Goal: Task Accomplishment & Management: Complete application form

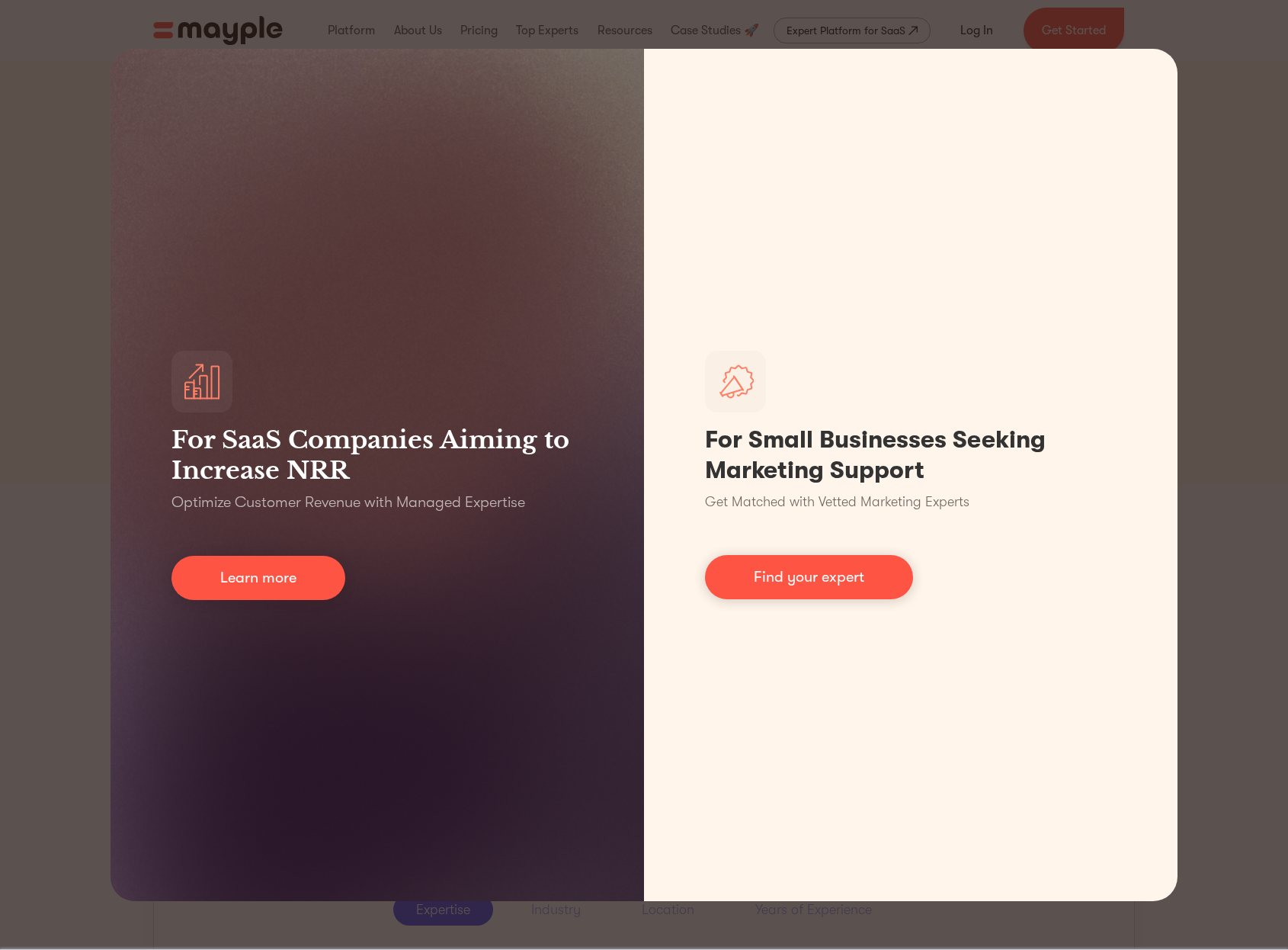
click at [1231, 123] on div "For SaaS Companies Aiming to Increase NRR Optimize Customer Revenue with Manage…" at bounding box center [644, 475] width 1288 height 950
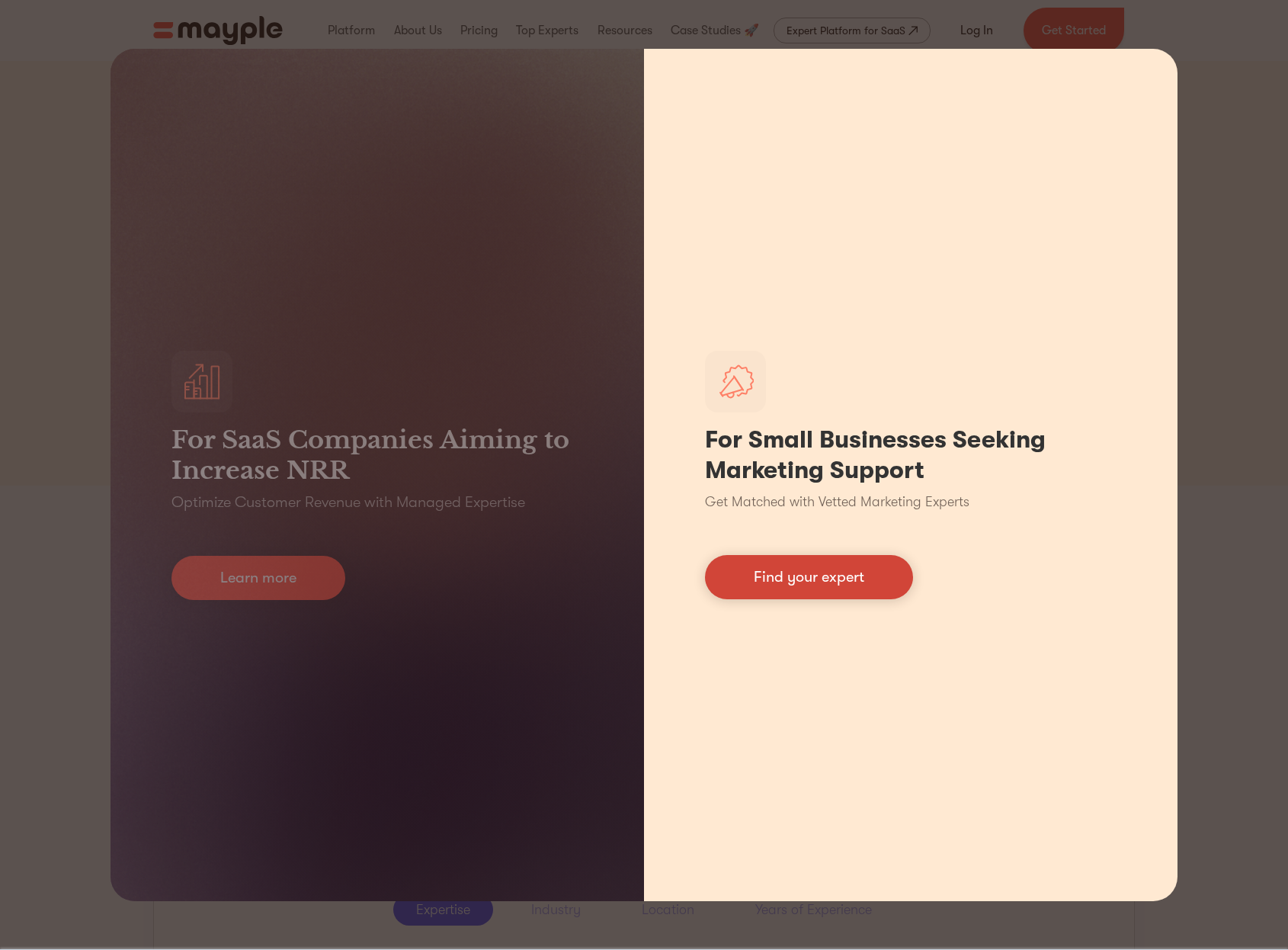
click at [860, 590] on link "Find your expert" at bounding box center [809, 577] width 209 height 44
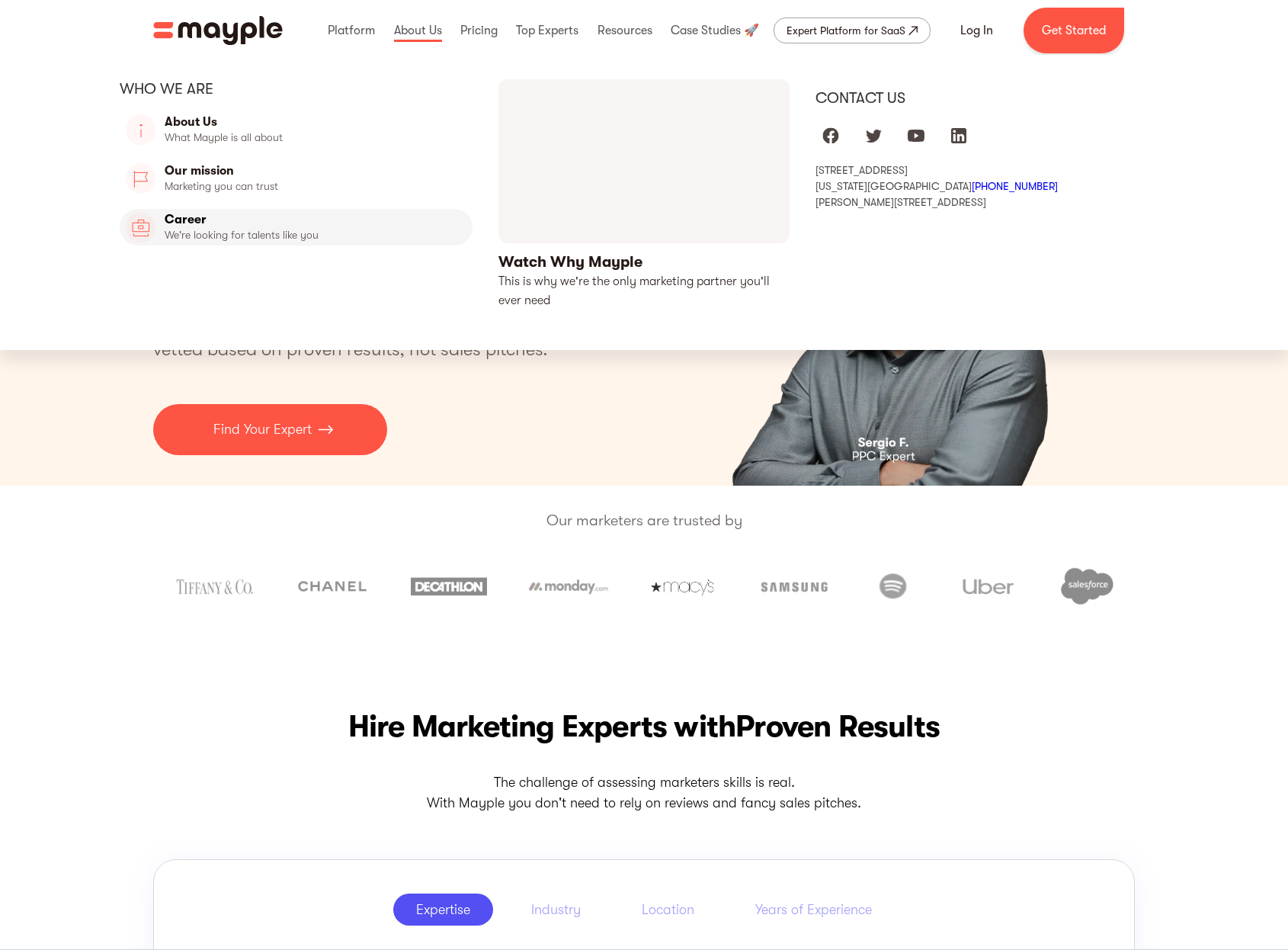
click at [264, 228] on link "Career" at bounding box center [296, 227] width 353 height 37
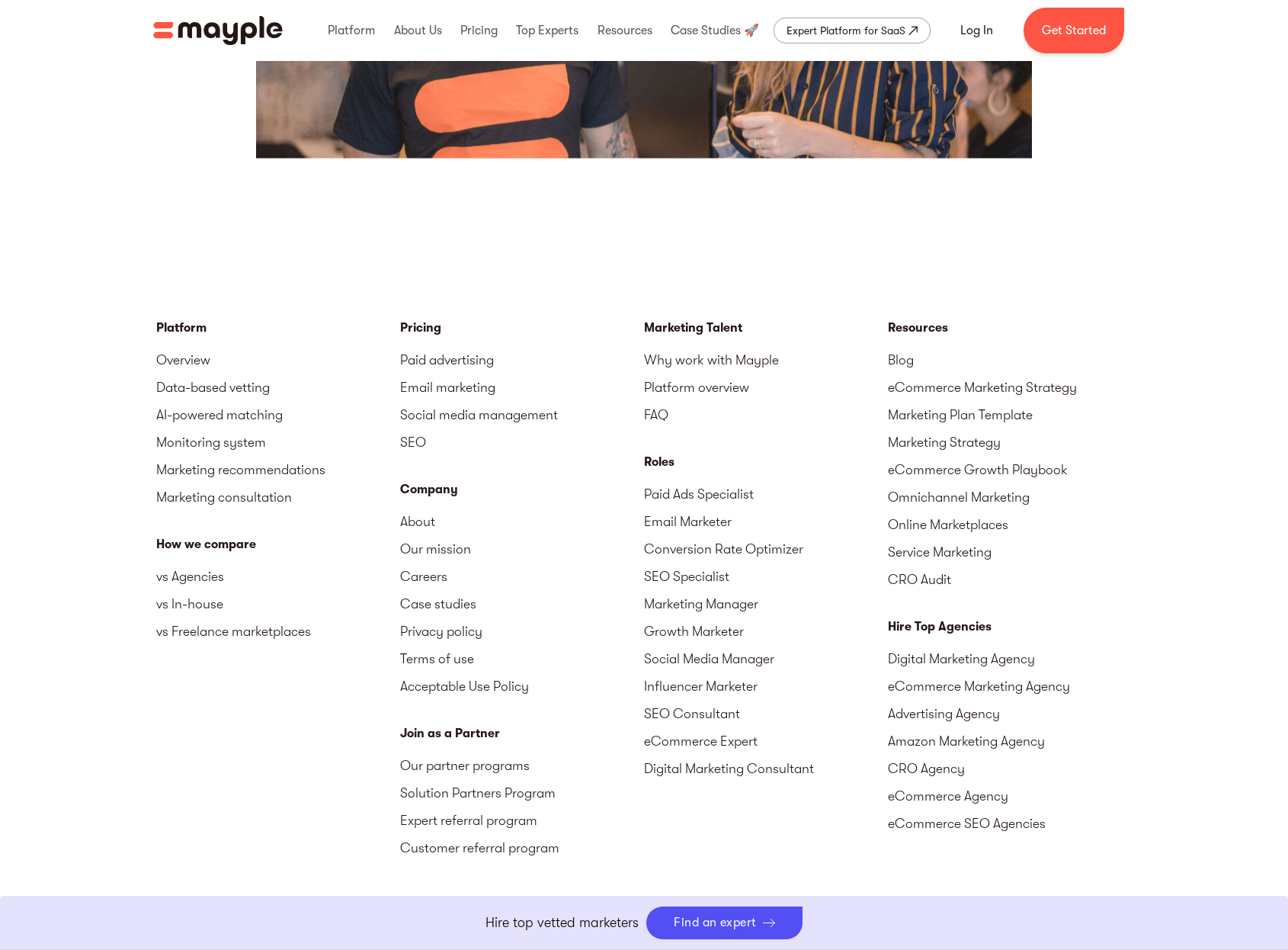
scroll to position [3666, 0]
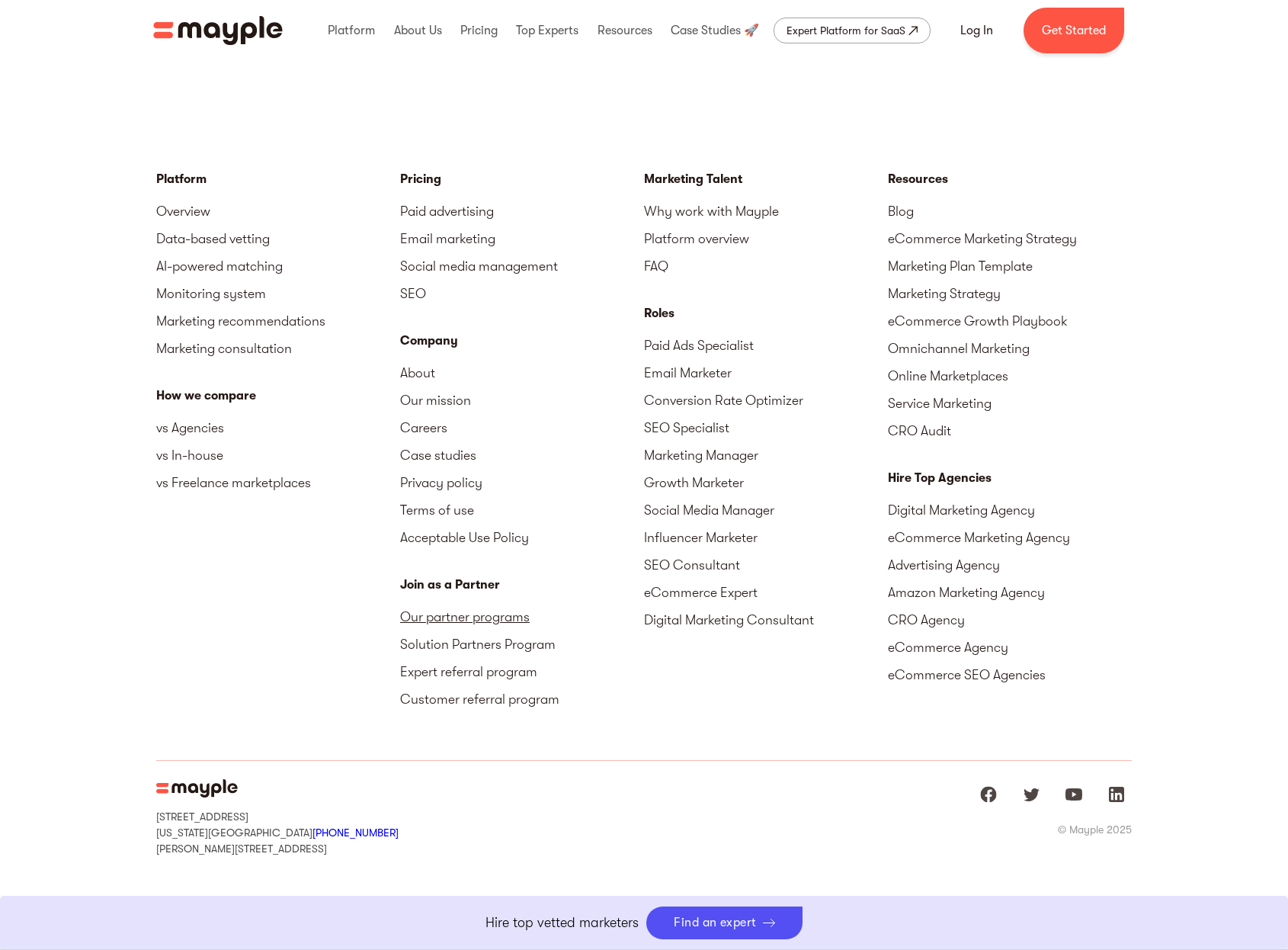
click at [483, 607] on link "Our partner programs" at bounding box center [522, 616] width 244 height 28
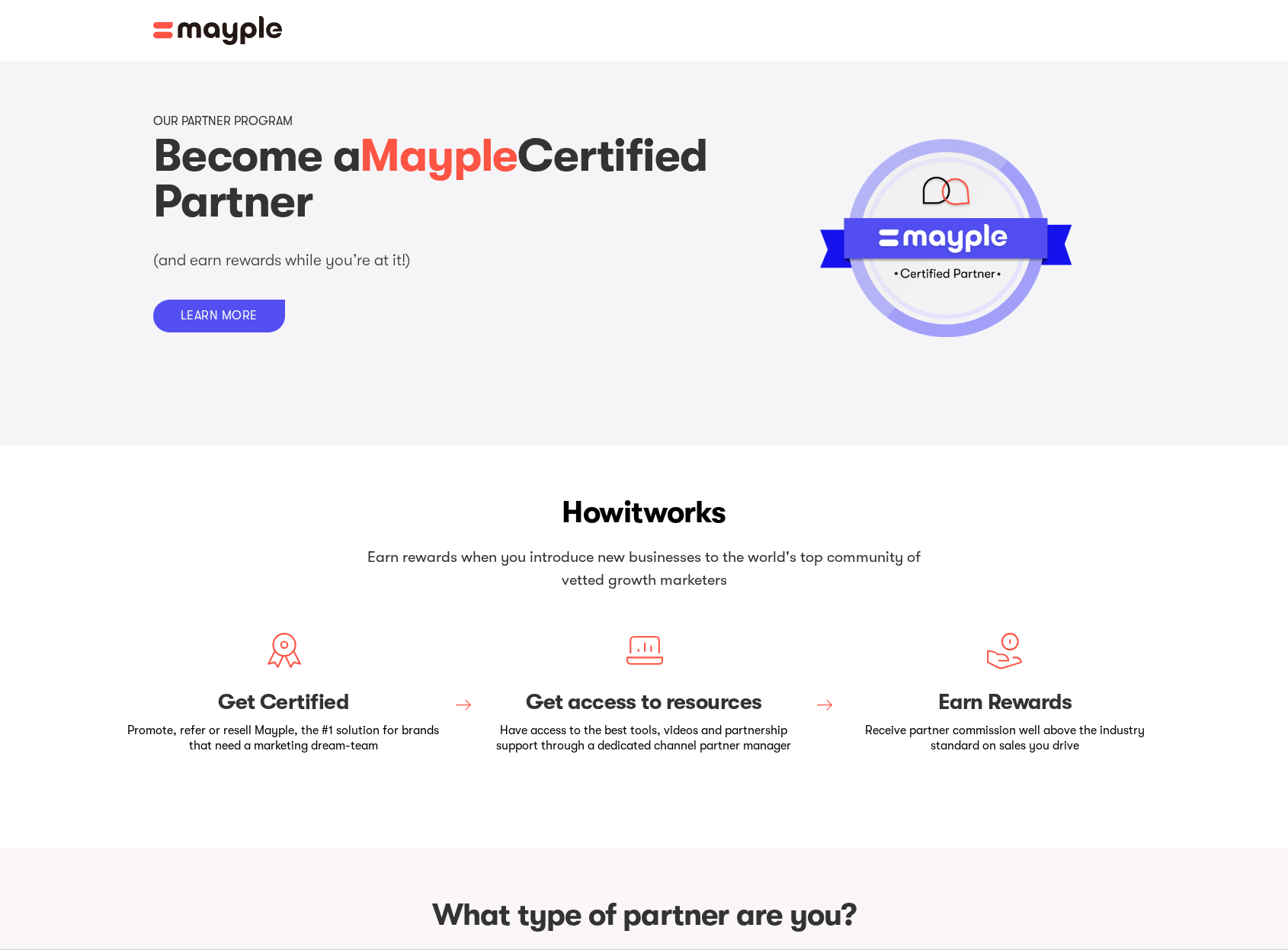
click at [205, 35] on img at bounding box center [217, 31] width 130 height 29
click at [174, 32] on img at bounding box center [217, 31] width 130 height 29
click at [168, 34] on img at bounding box center [217, 31] width 130 height 29
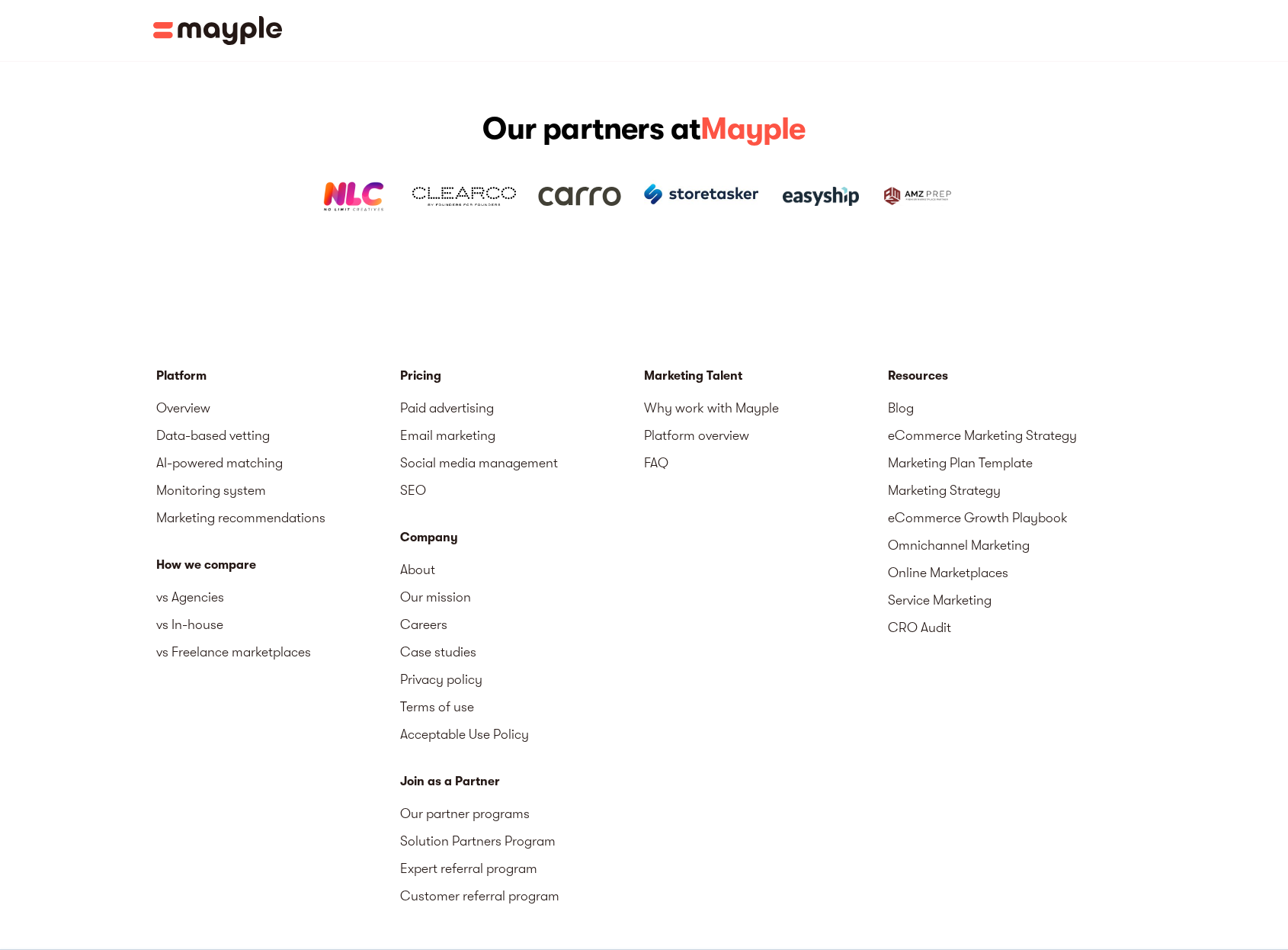
scroll to position [2313, 0]
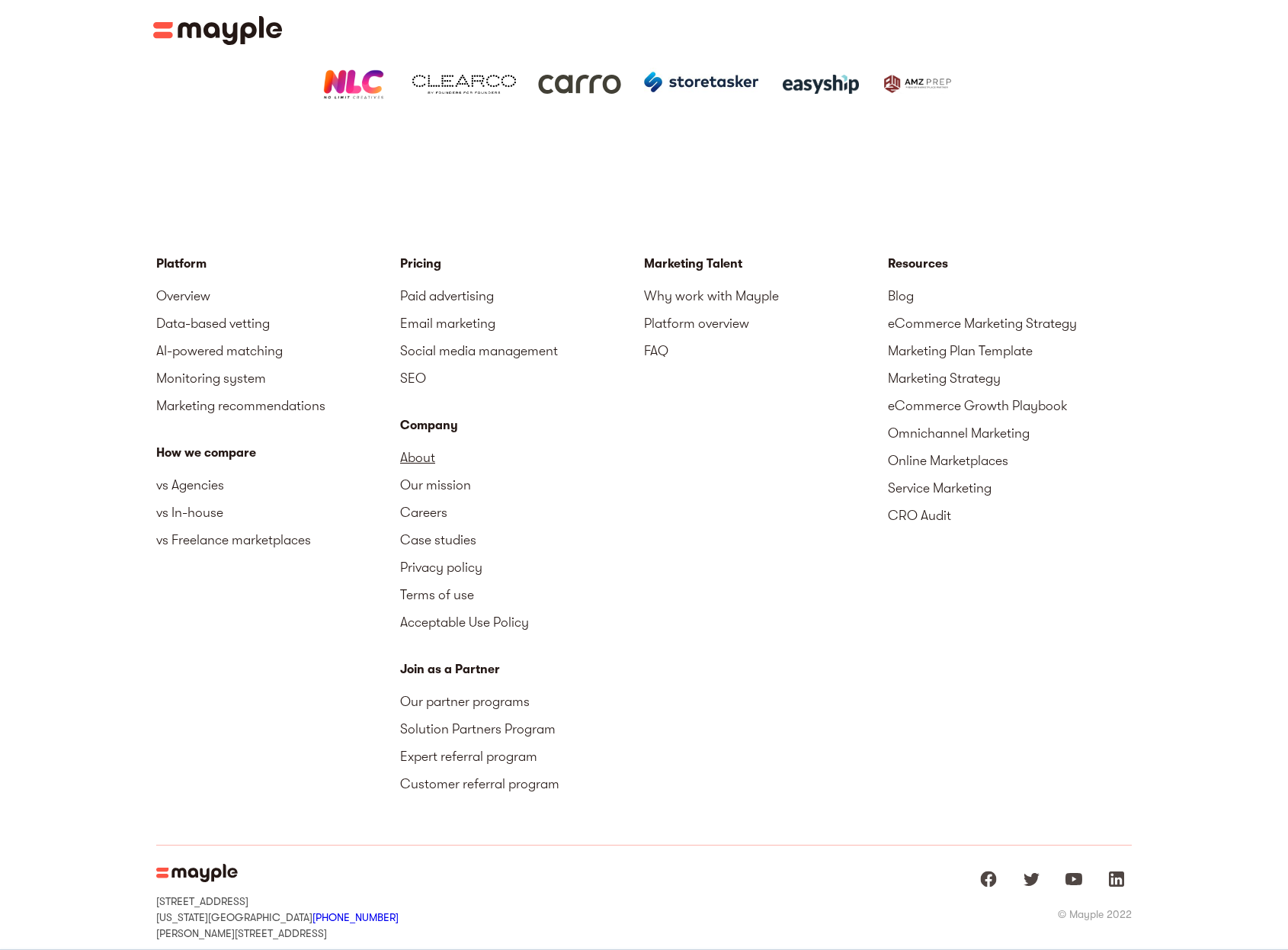
click at [419, 444] on link "About" at bounding box center [522, 458] width 244 height 28
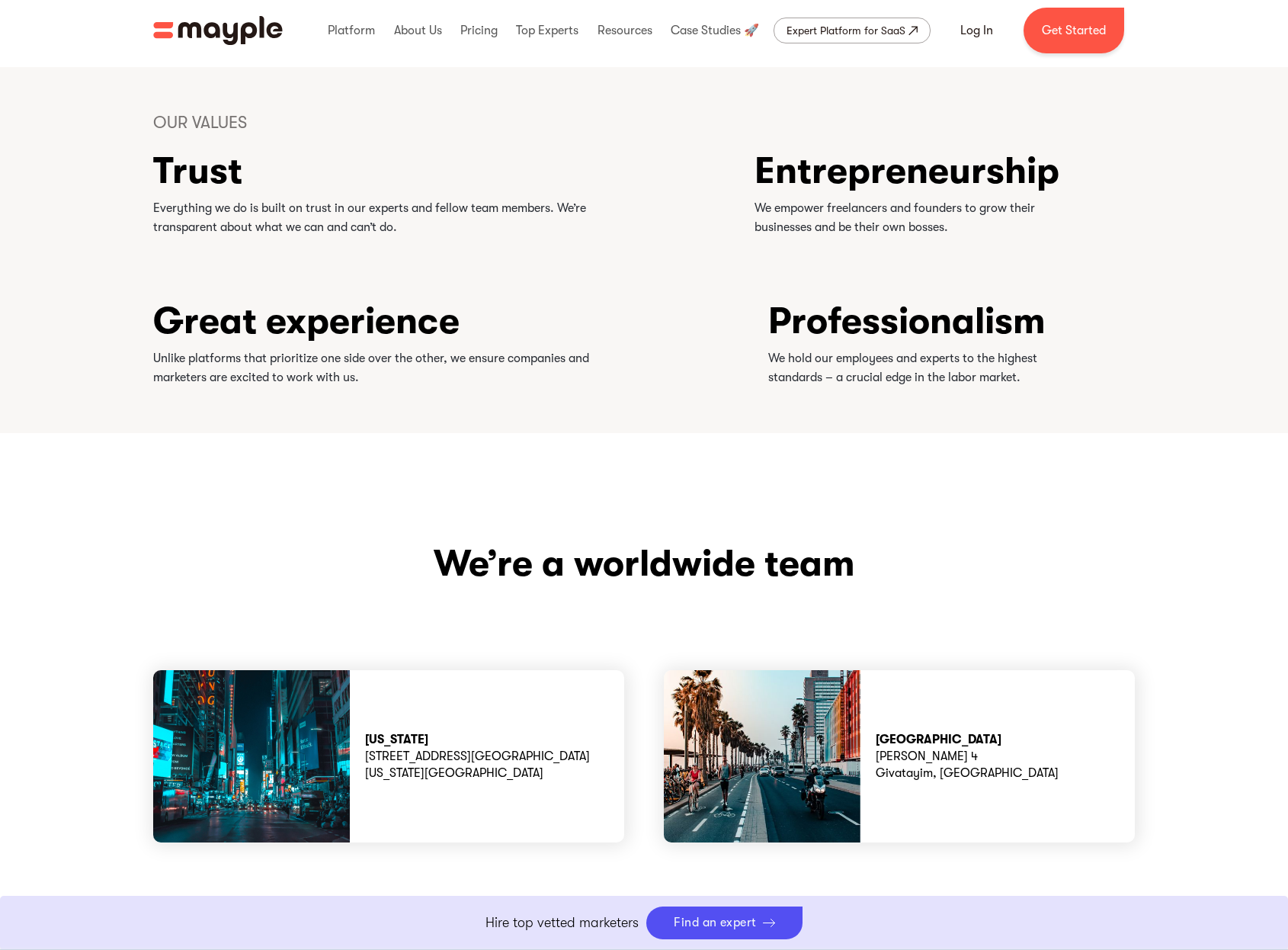
scroll to position [4505, 0]
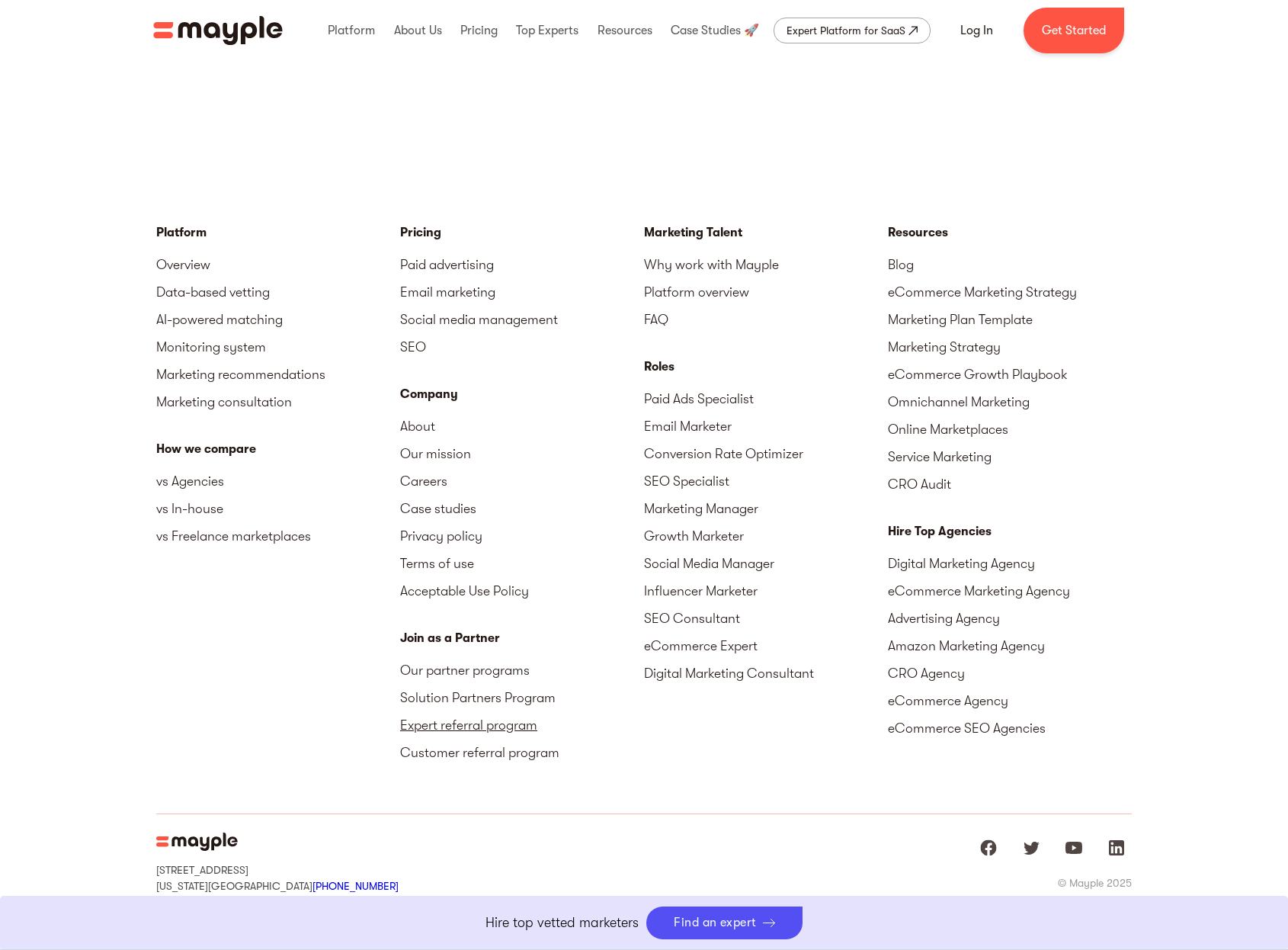
click at [510, 712] on link "Expert referral program" at bounding box center [522, 725] width 244 height 28
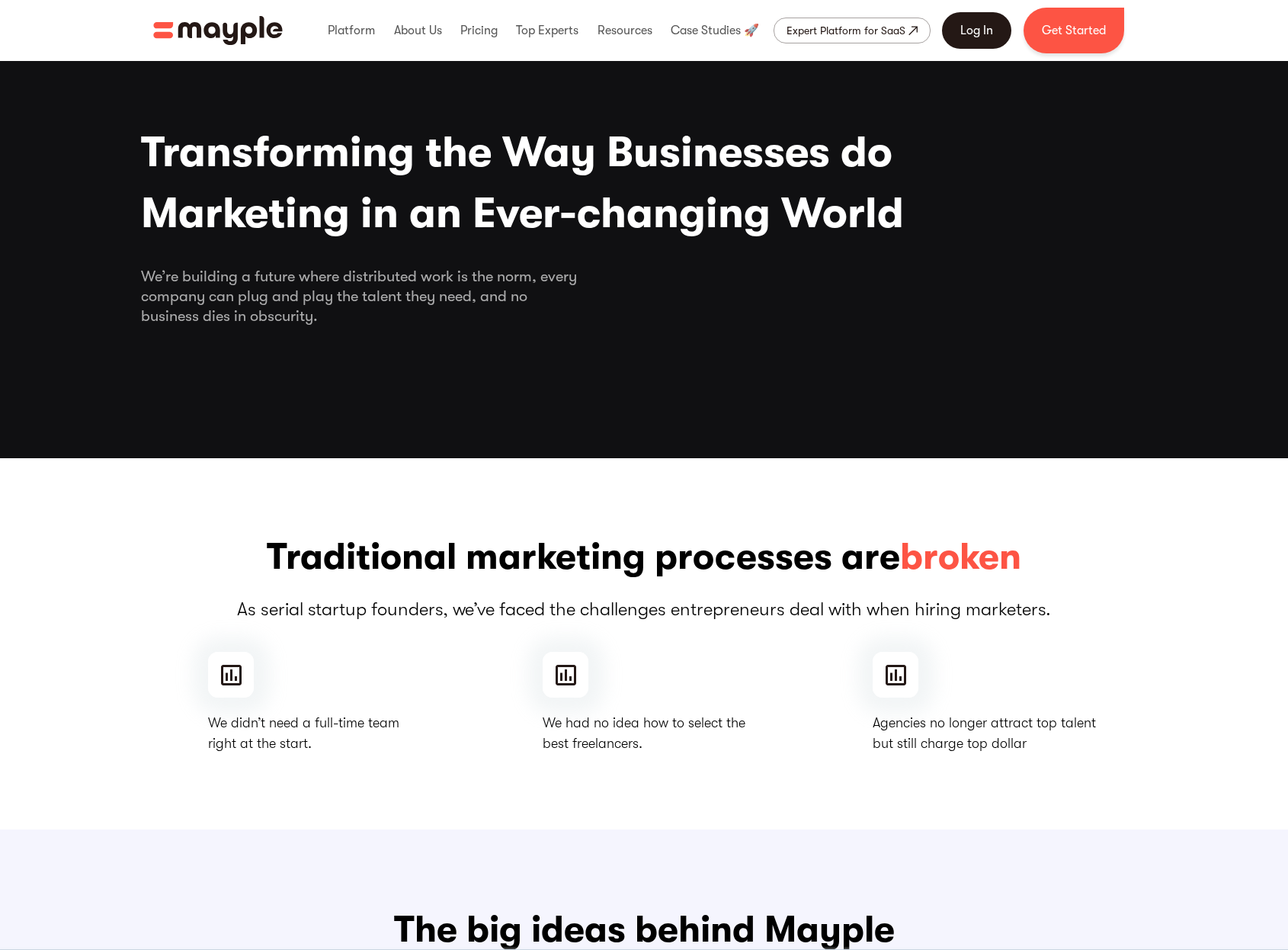
scroll to position [4377, 0]
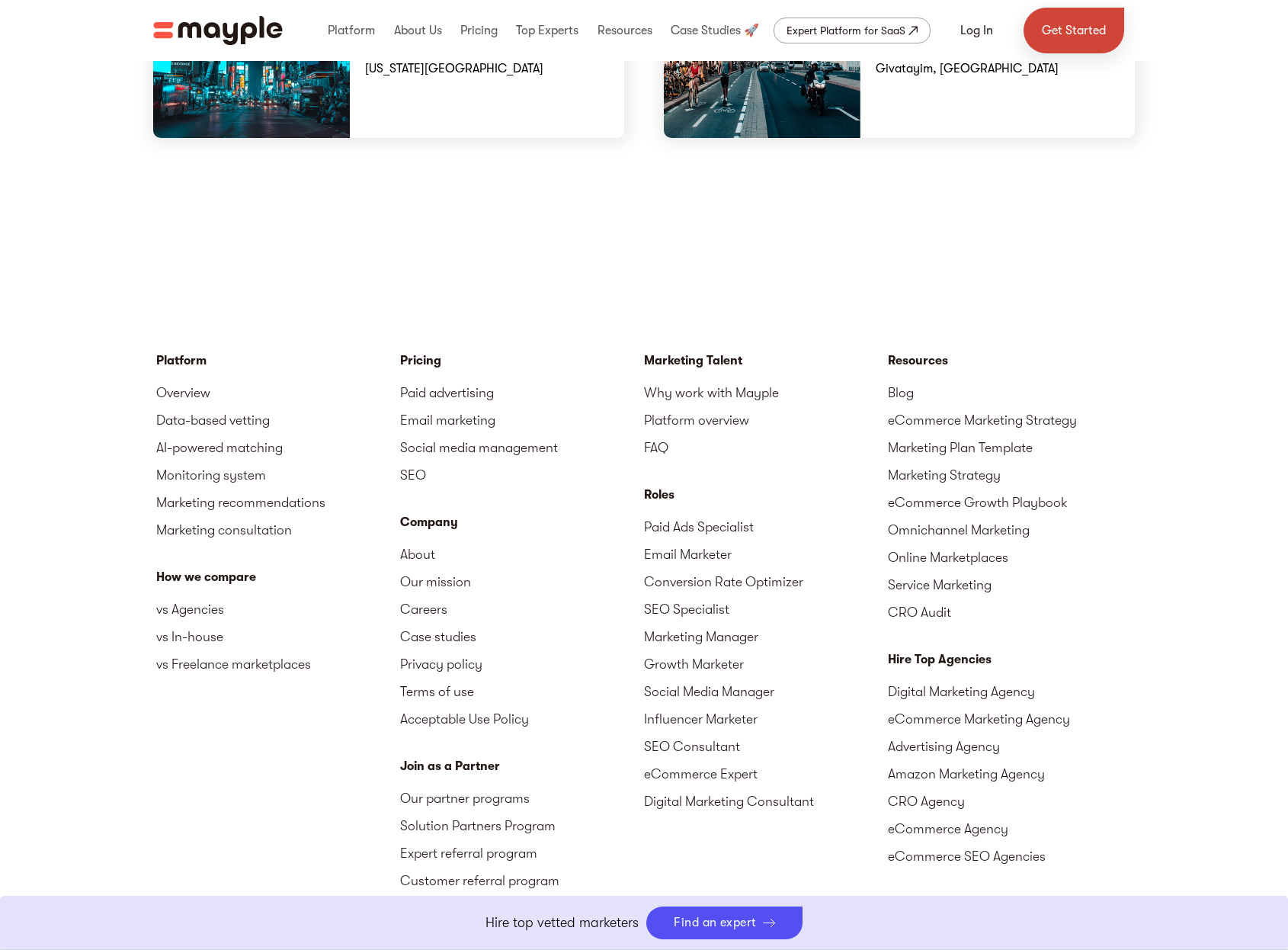
click at [1072, 24] on link "Get Started" at bounding box center [1074, 31] width 101 height 46
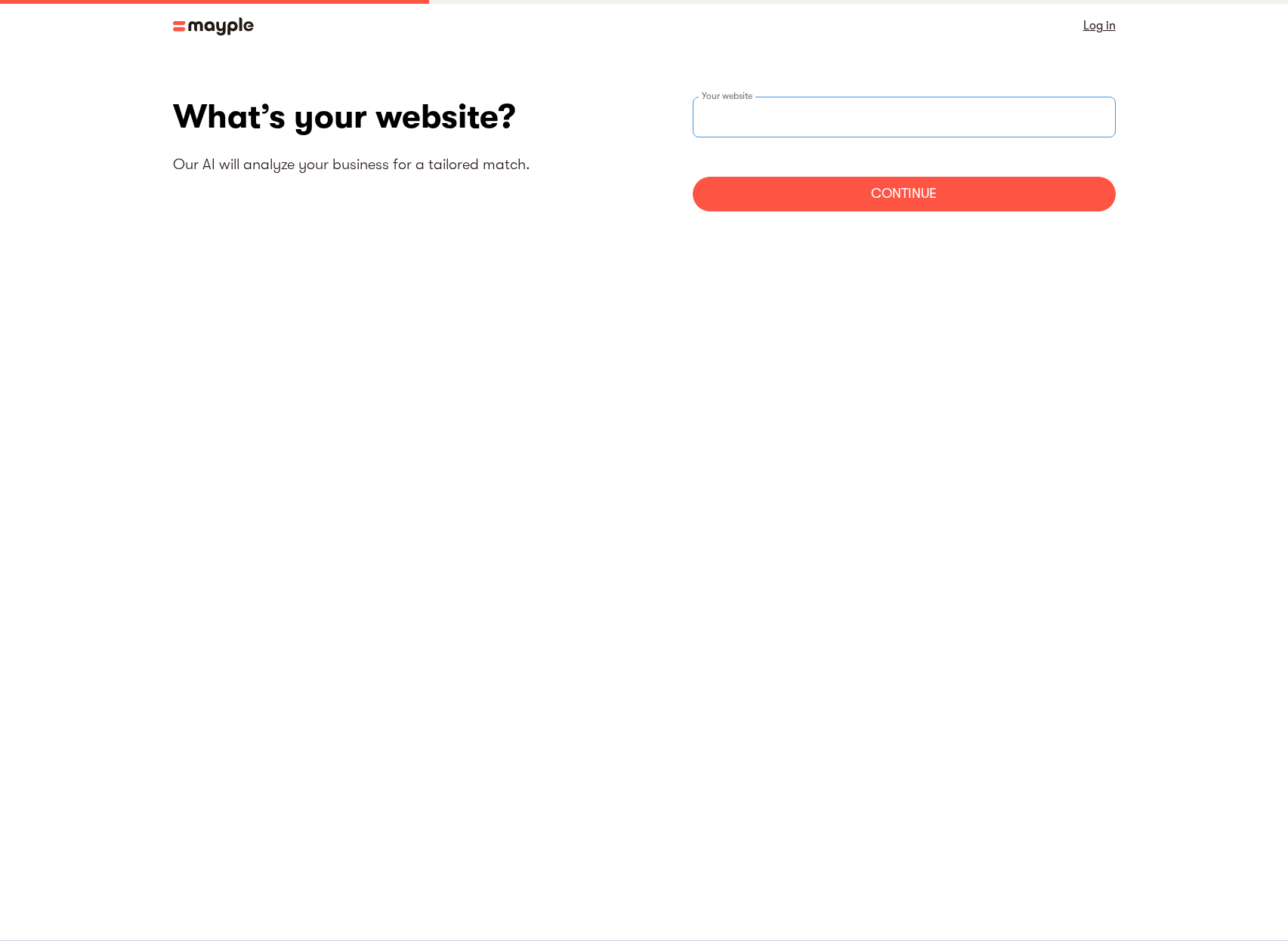
click at [755, 116] on div "Your website" at bounding box center [904, 117] width 423 height 41
type input "[URL][DOMAIN_NAME]"
click at [809, 191] on div "Continue" at bounding box center [904, 194] width 423 height 34
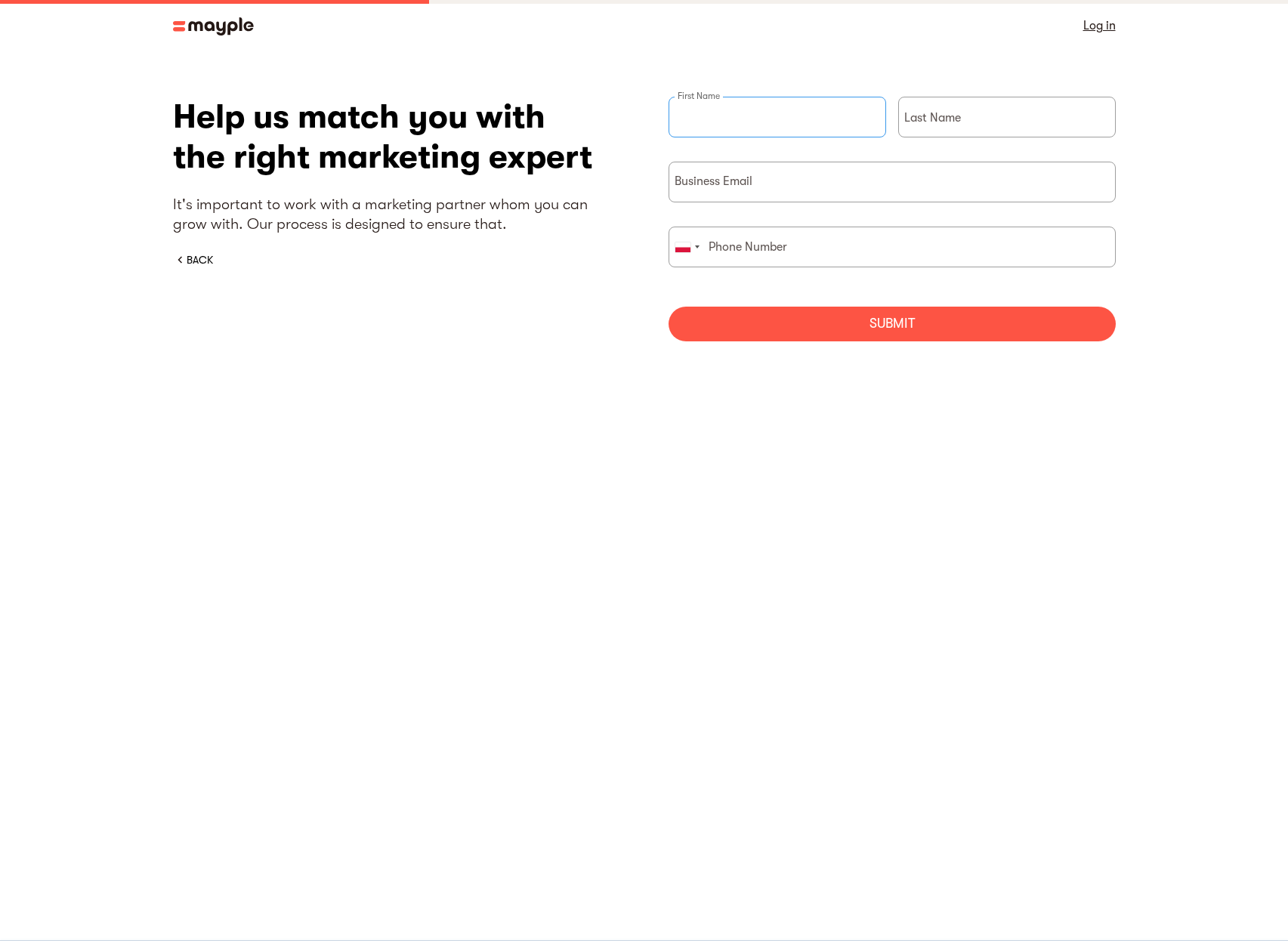
click at [729, 122] on div "First Name" at bounding box center [777, 130] width 217 height 65
type input "[PERSON_NAME]"
type input "693409483"
click at [771, 181] on input "briefForm" at bounding box center [893, 182] width 448 height 41
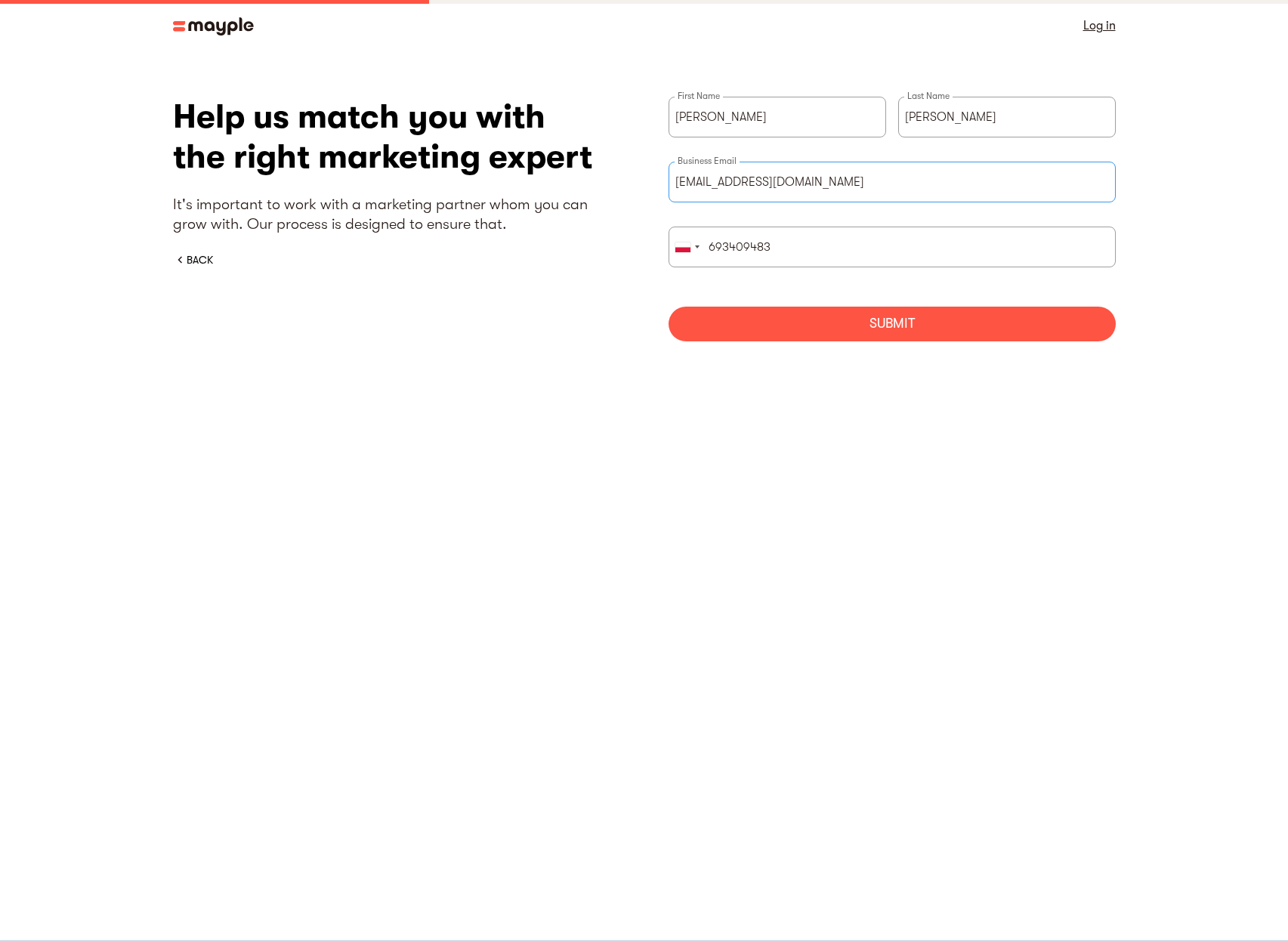
type input "[EMAIL_ADDRESS][DOMAIN_NAME]"
click at [846, 334] on div "Submit" at bounding box center [893, 324] width 448 height 34
click at [709, 249] on input "693409483" at bounding box center [893, 247] width 448 height 41
click at [813, 191] on input "[EMAIL_ADDRESS][DOMAIN_NAME]" at bounding box center [893, 182] width 448 height 41
click at [885, 325] on div "Submit" at bounding box center [893, 324] width 448 height 34
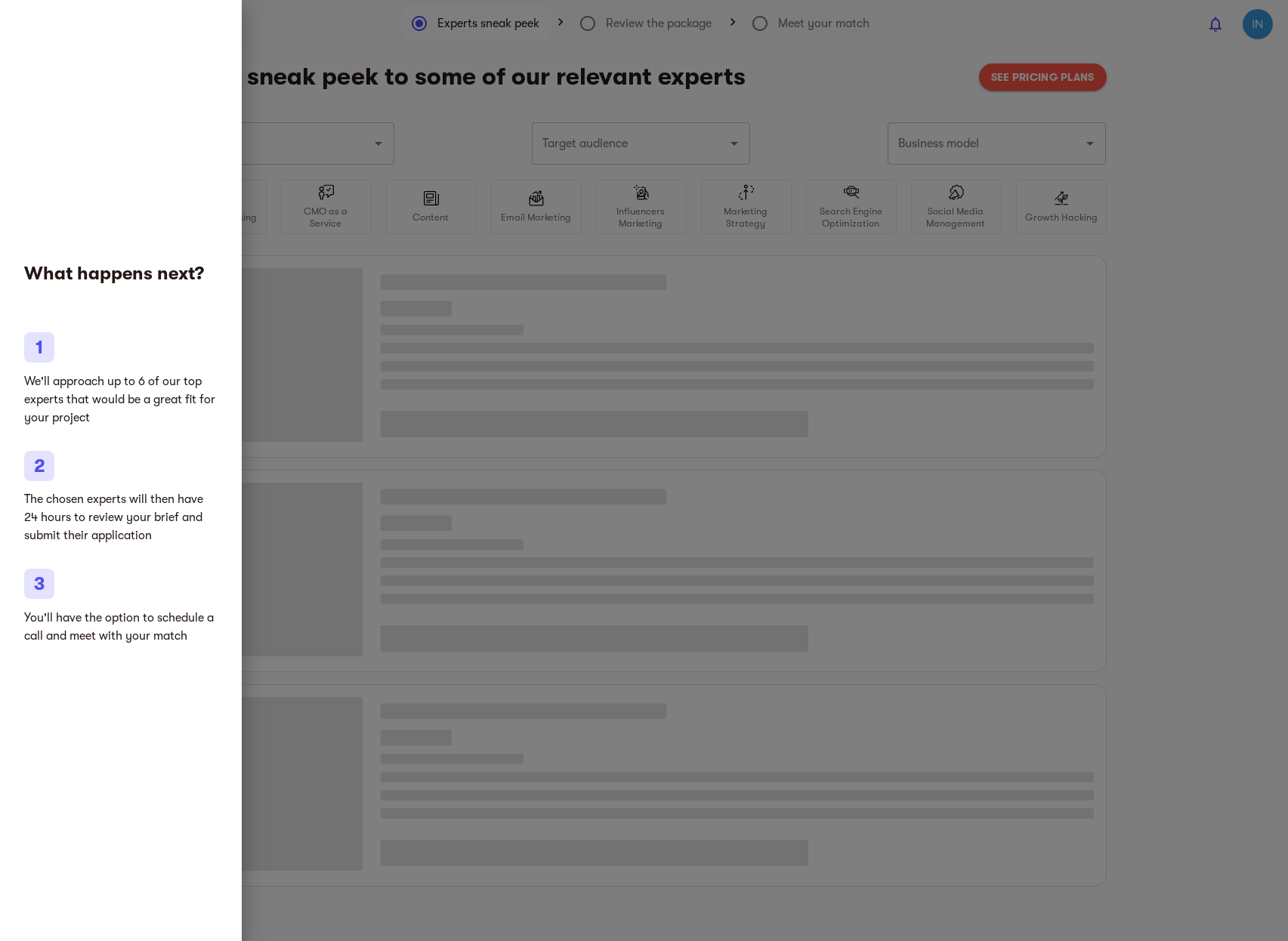
type input "Marketing agencies"
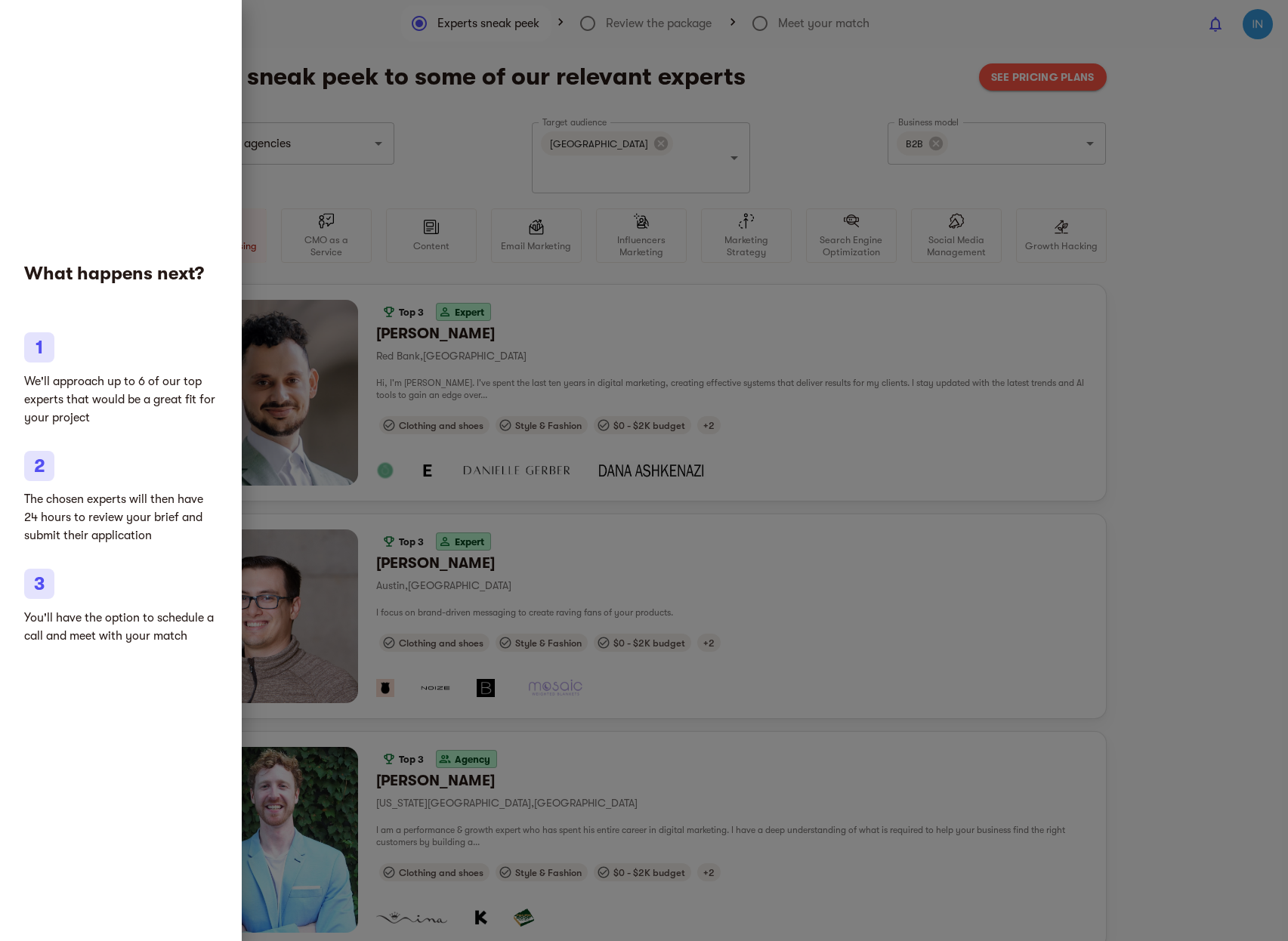
click at [1184, 361] on div at bounding box center [644, 470] width 1288 height 941
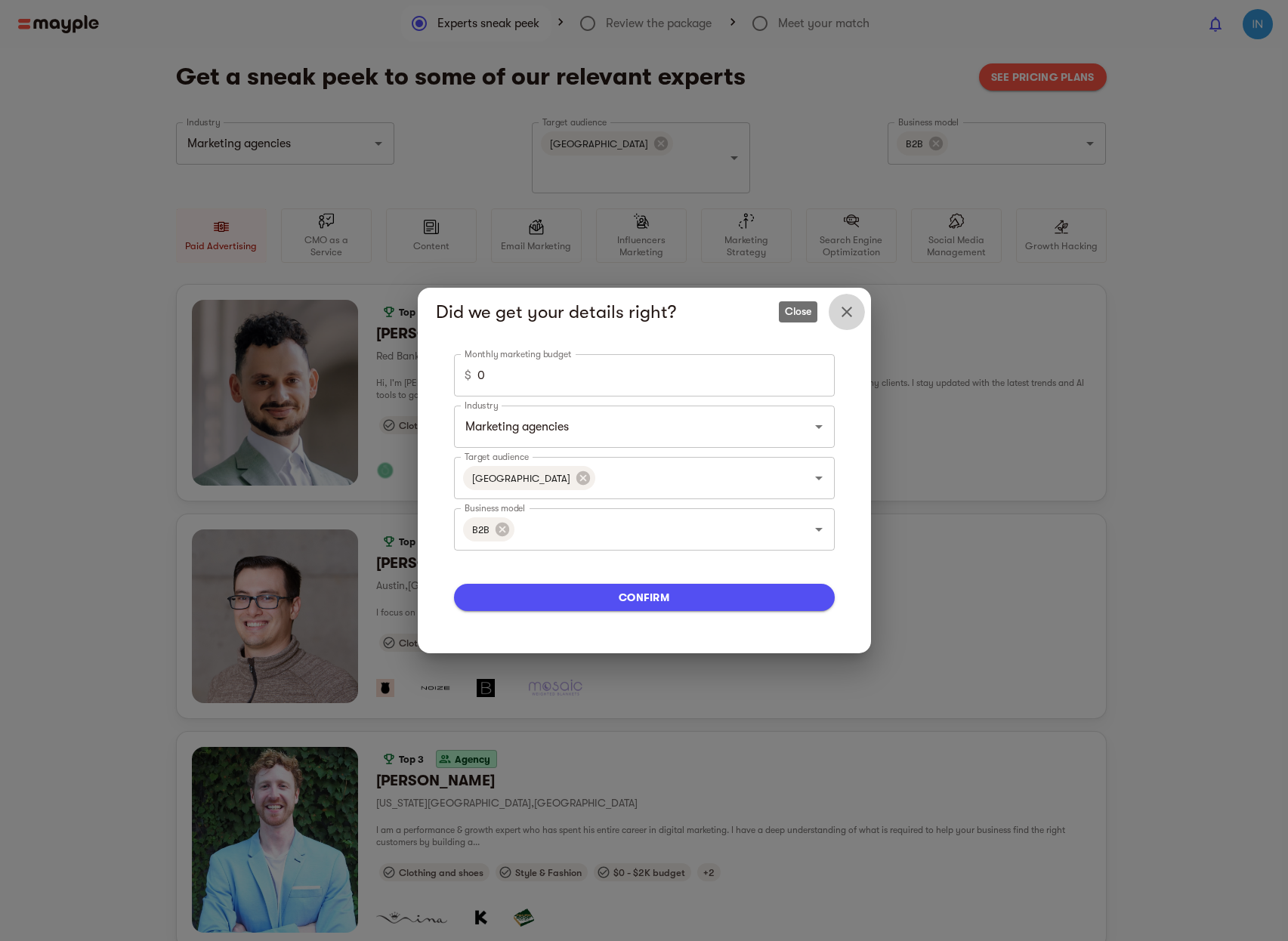
click at [849, 315] on icon "Close" at bounding box center [847, 311] width 10 height 10
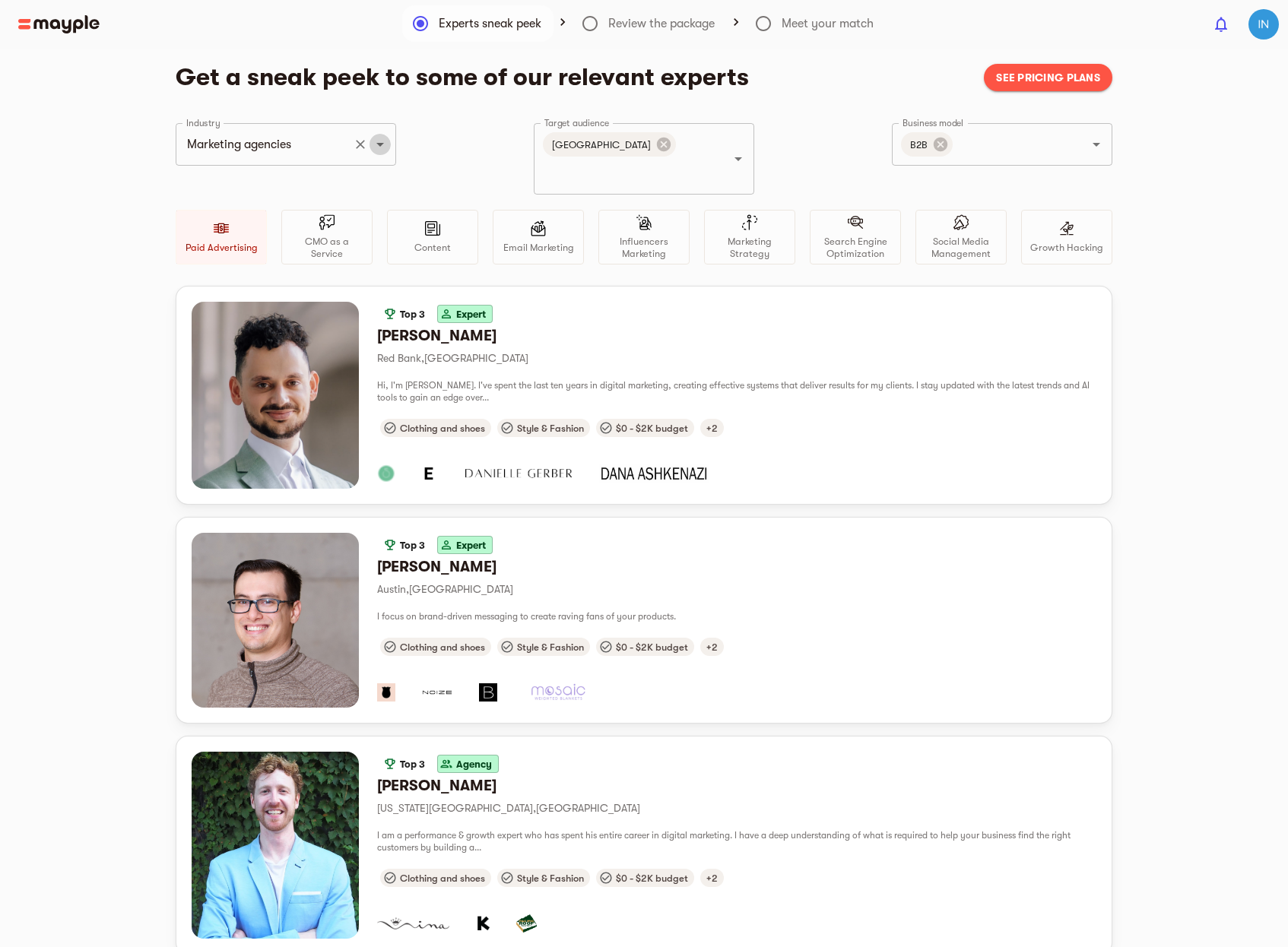
click at [377, 152] on icon "Open" at bounding box center [380, 144] width 18 height 18
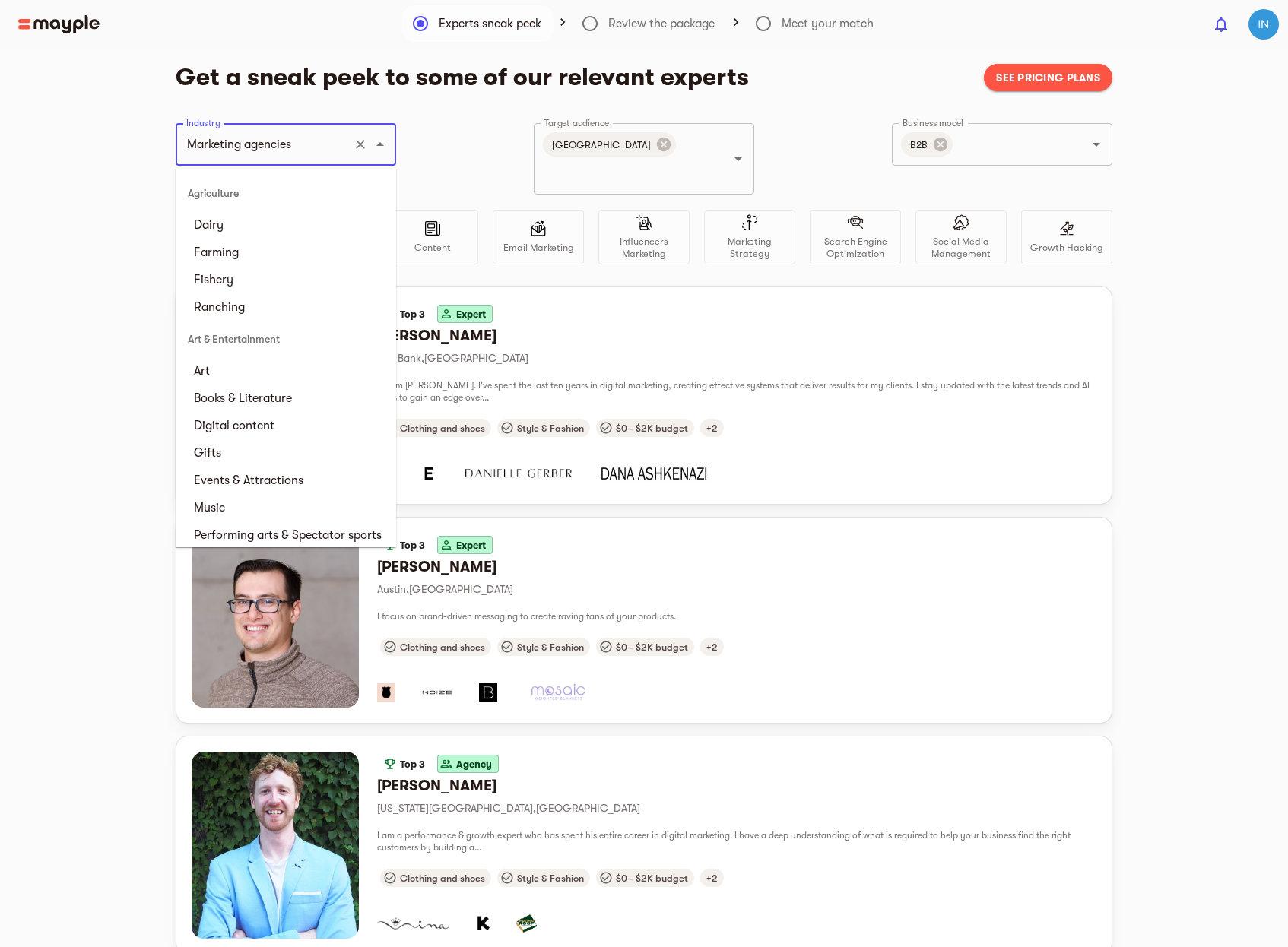
click at [472, 134] on div "Industry Marketing agencies Industry Target audience Poland Target audience Bus…" at bounding box center [643, 204] width 936 height 163
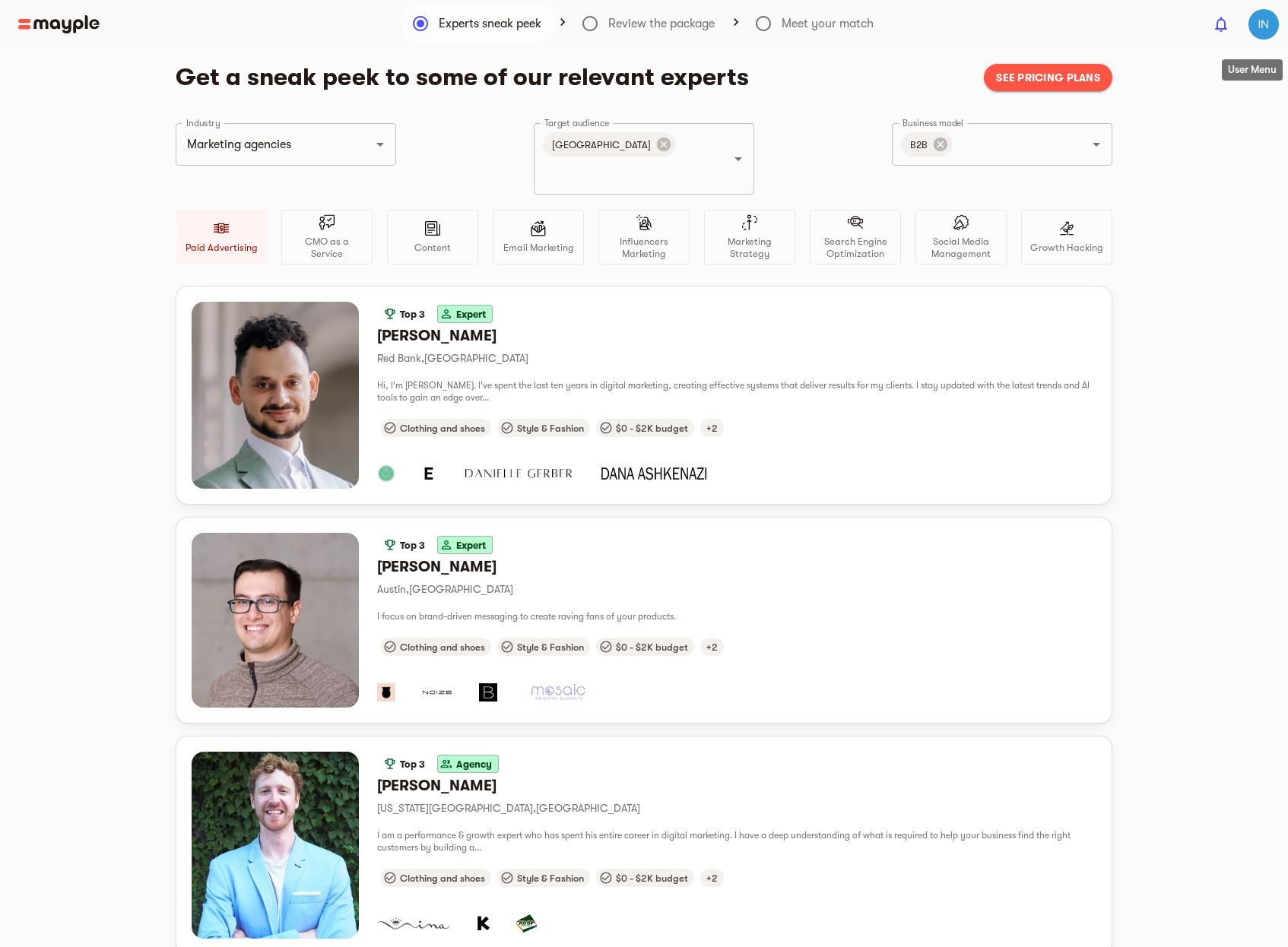
click at [1265, 28] on img "button" at bounding box center [1263, 25] width 31 height 31
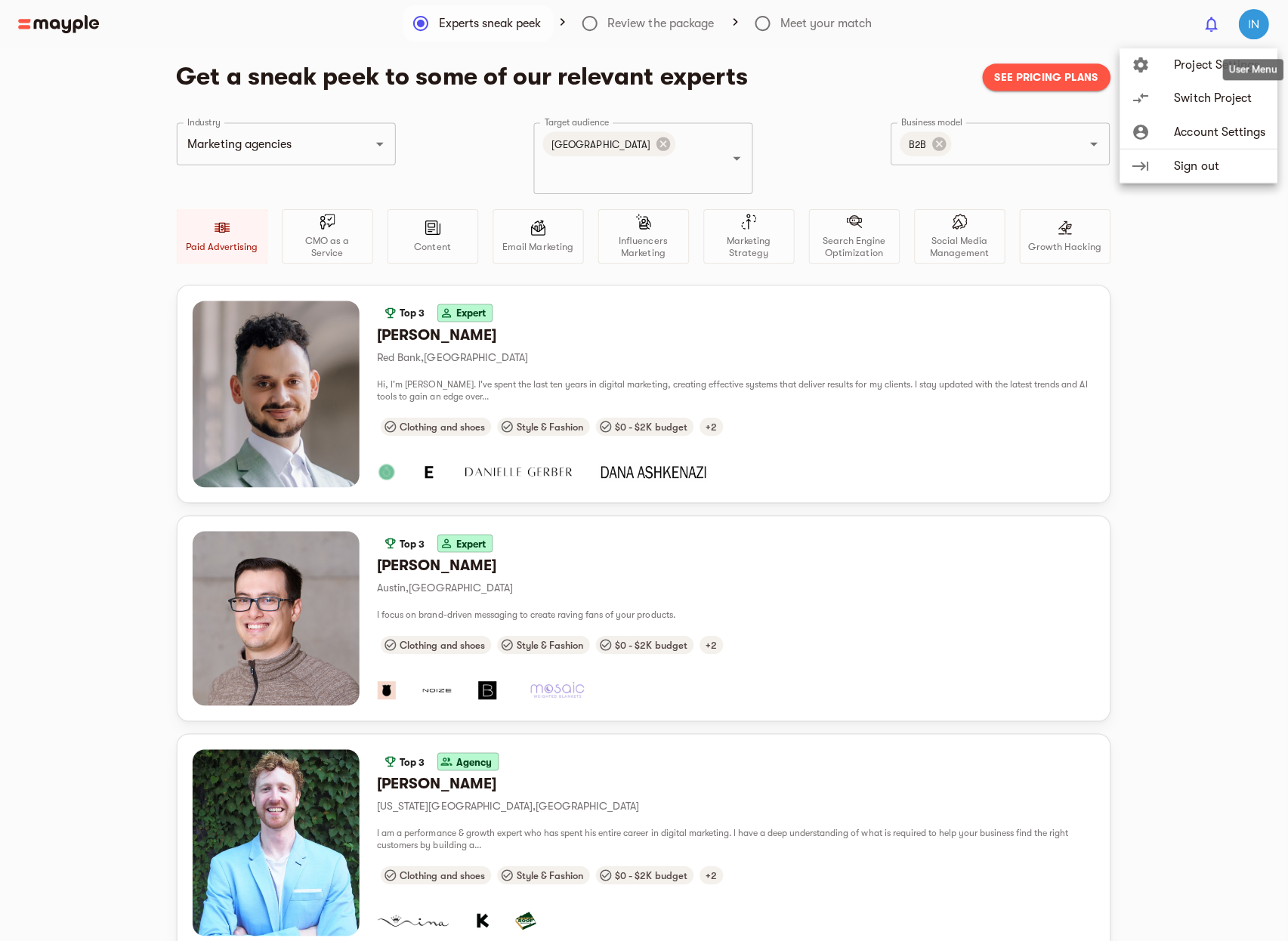
click at [1258, 28] on div at bounding box center [644, 470] width 1288 height 941
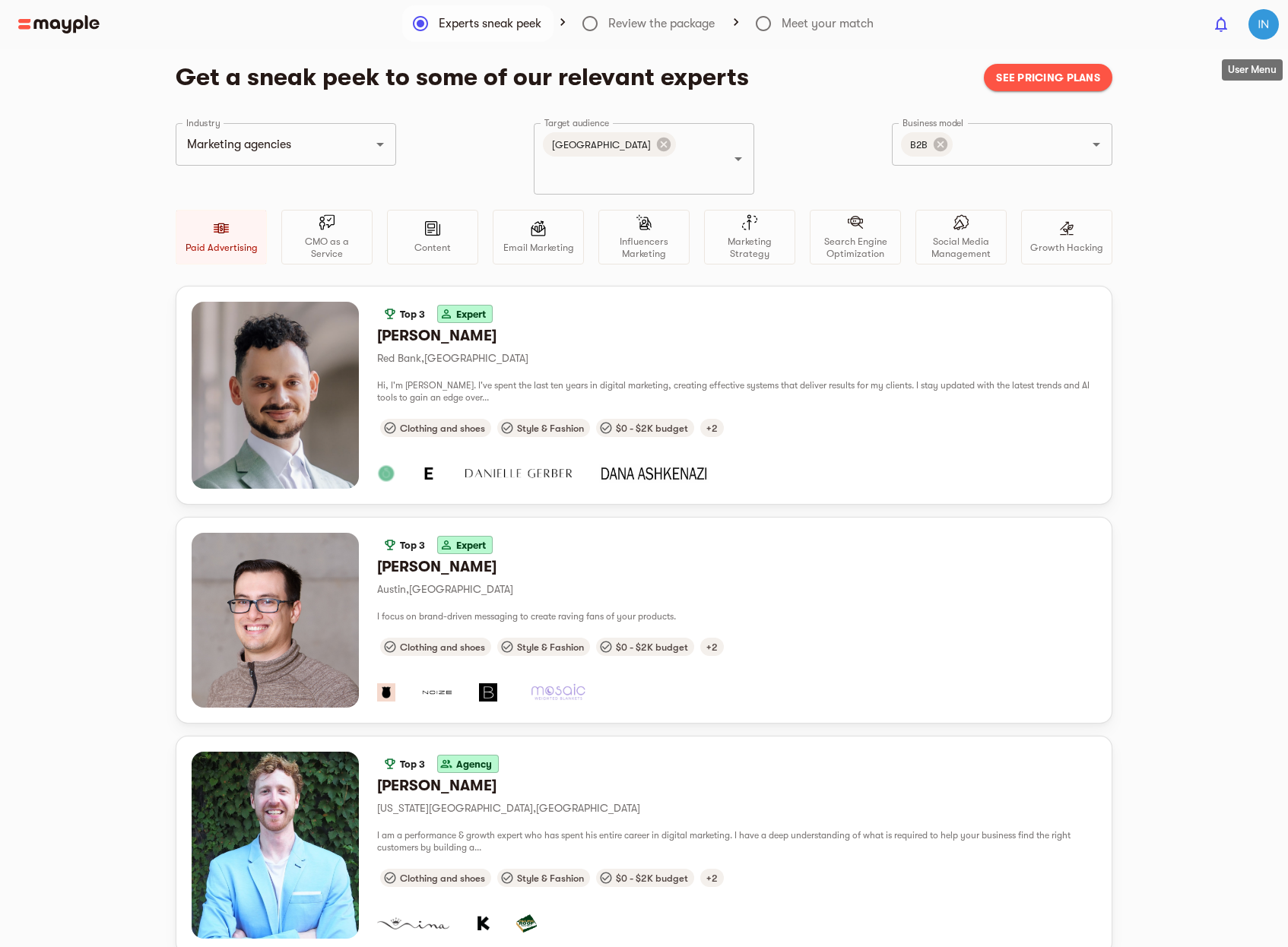
click at [1265, 28] on img "button" at bounding box center [1263, 25] width 31 height 31
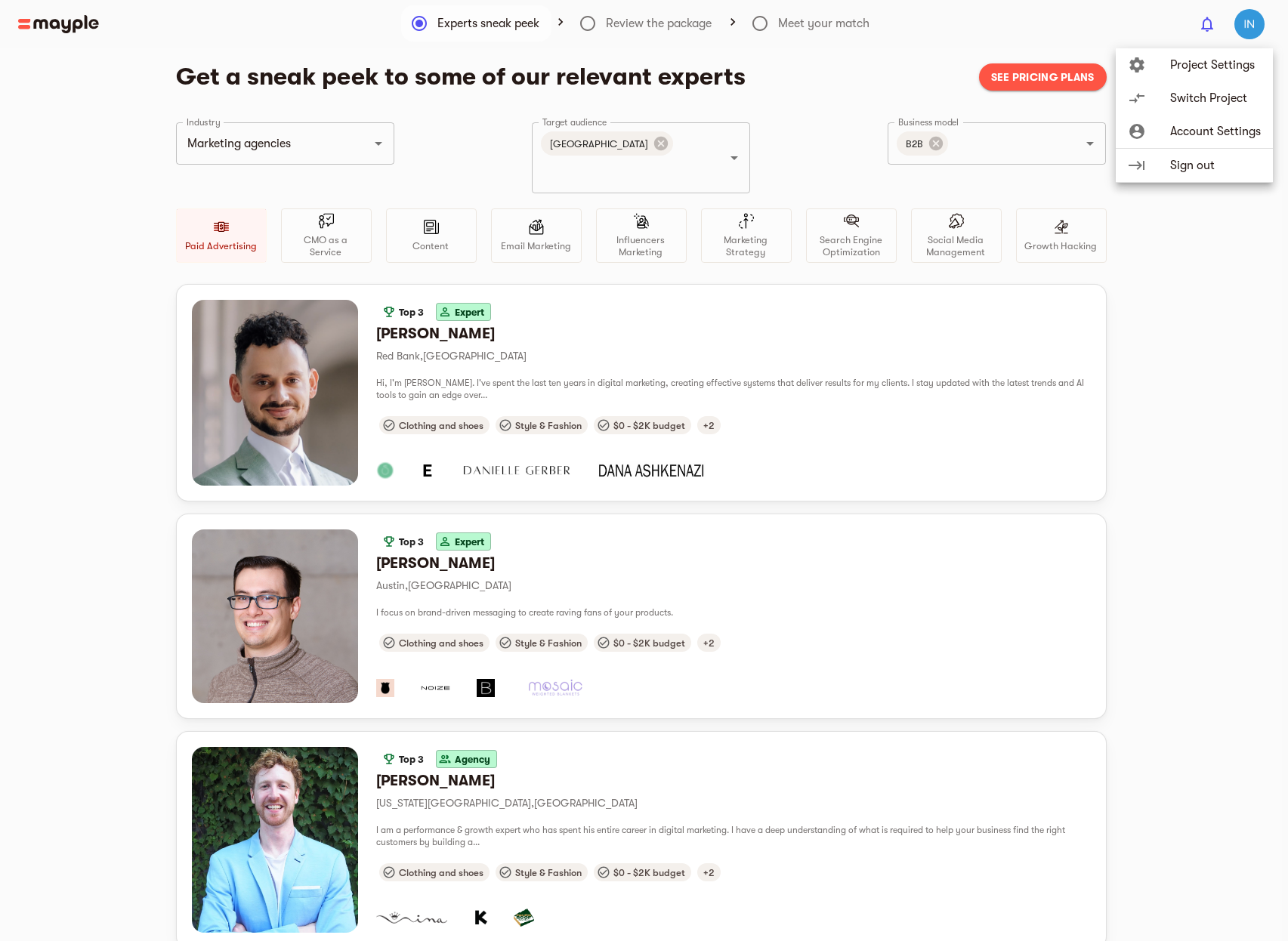
click at [1214, 137] on span "Account Settings" at bounding box center [1216, 130] width 91 height 18
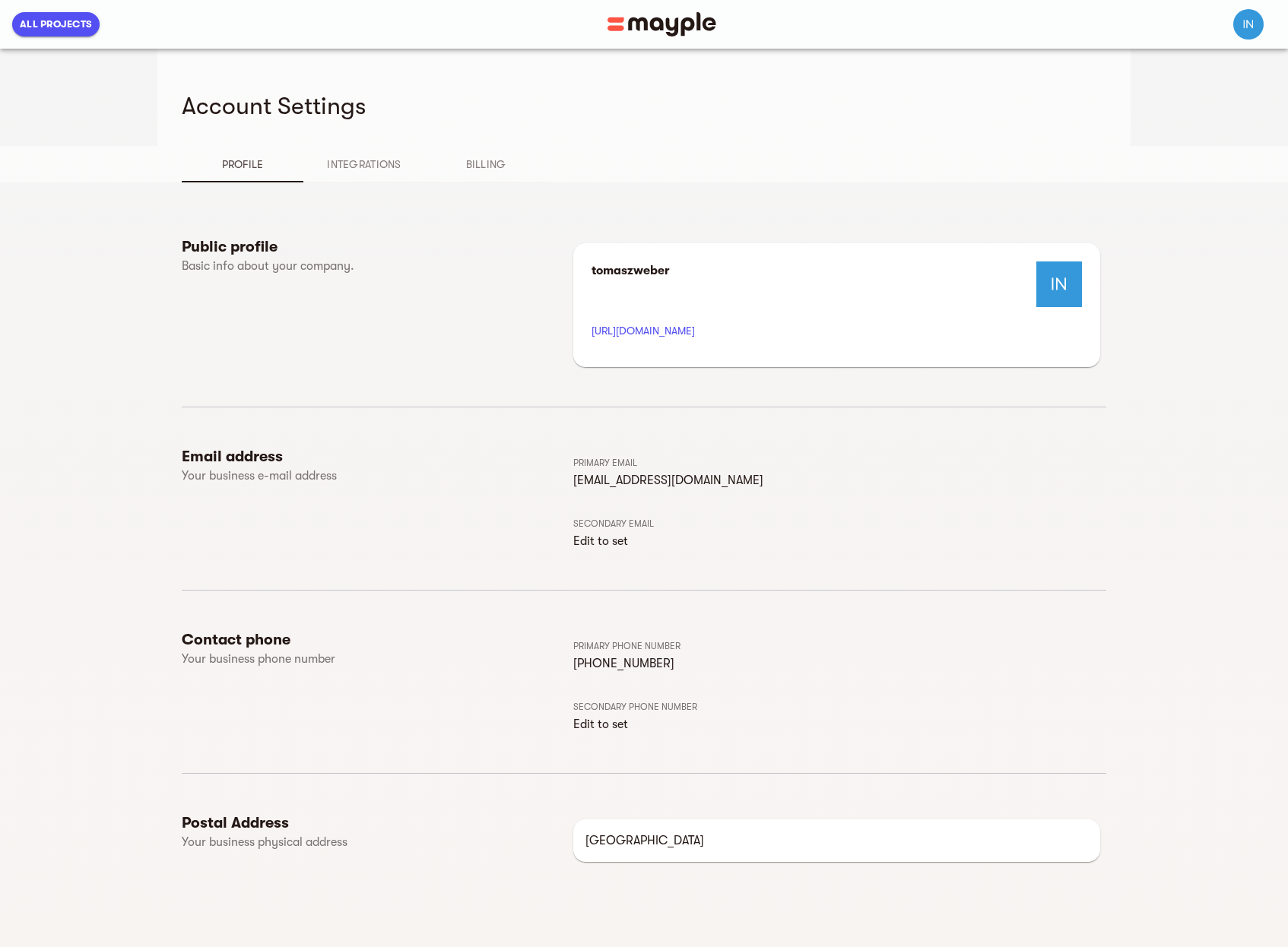
click at [375, 175] on button "Integrations" at bounding box center [363, 164] width 122 height 36
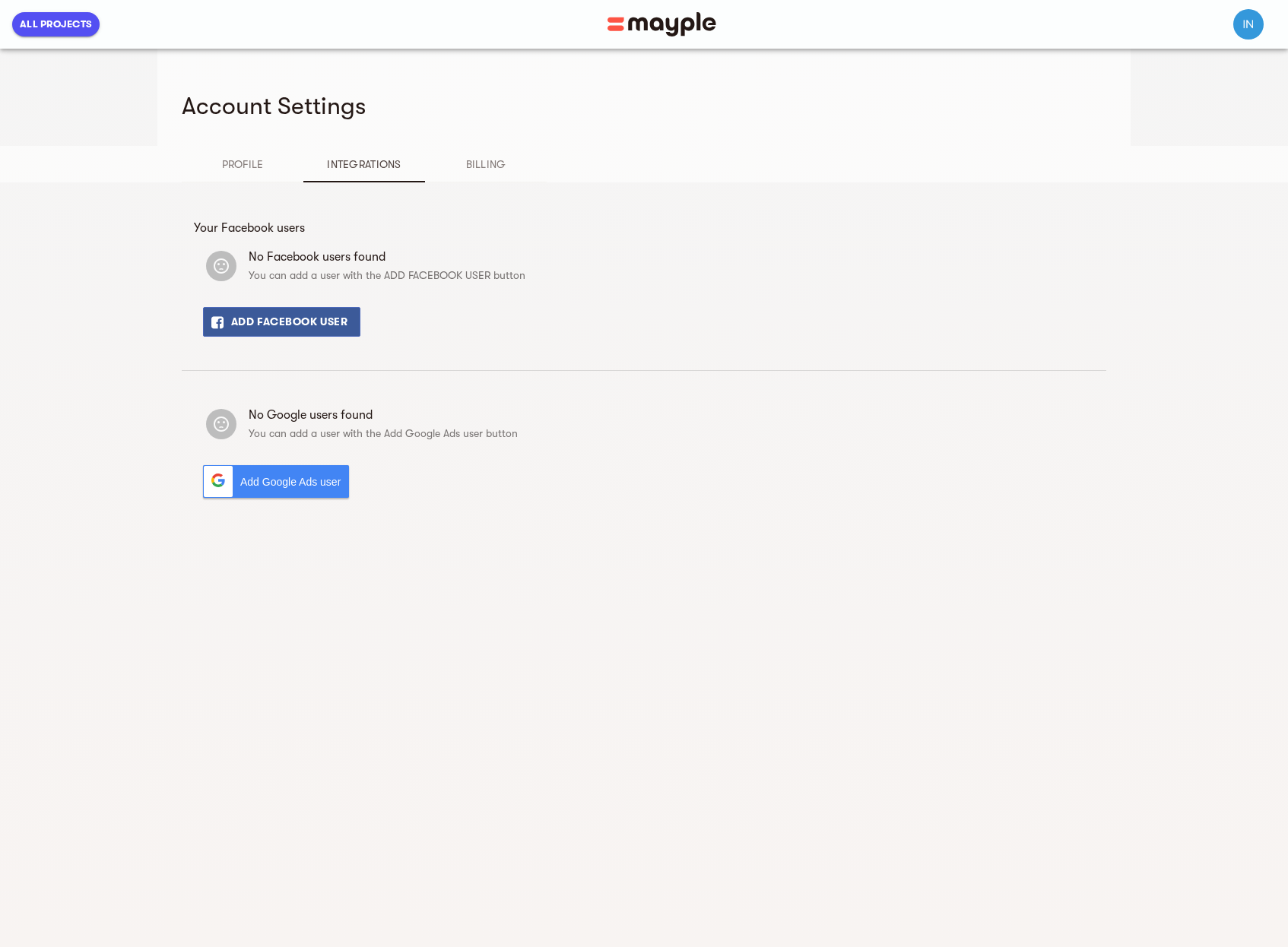
click at [494, 169] on span "Billing" at bounding box center [486, 164] width 104 height 18
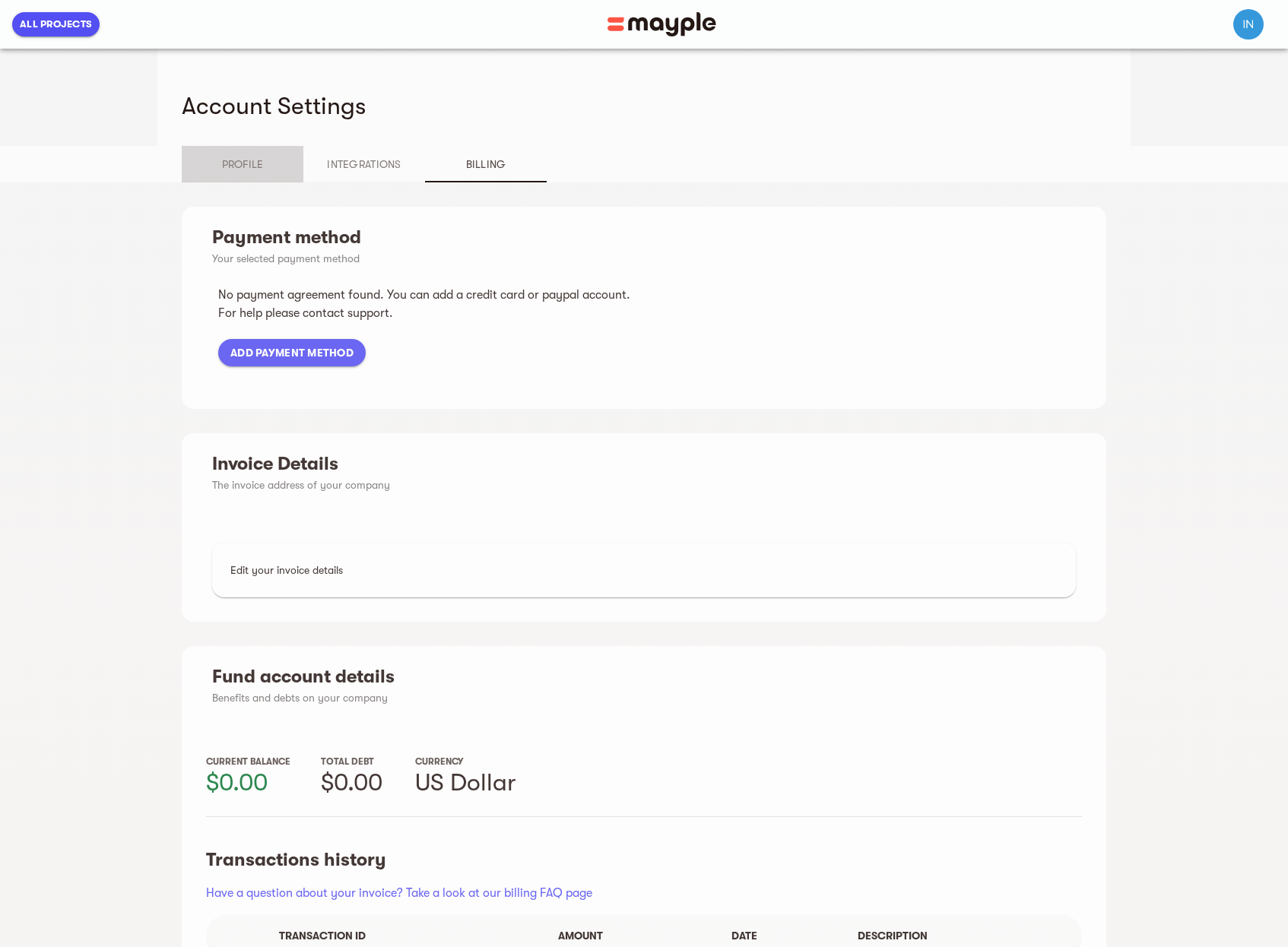
click at [247, 165] on span "Profile" at bounding box center [242, 164] width 104 height 18
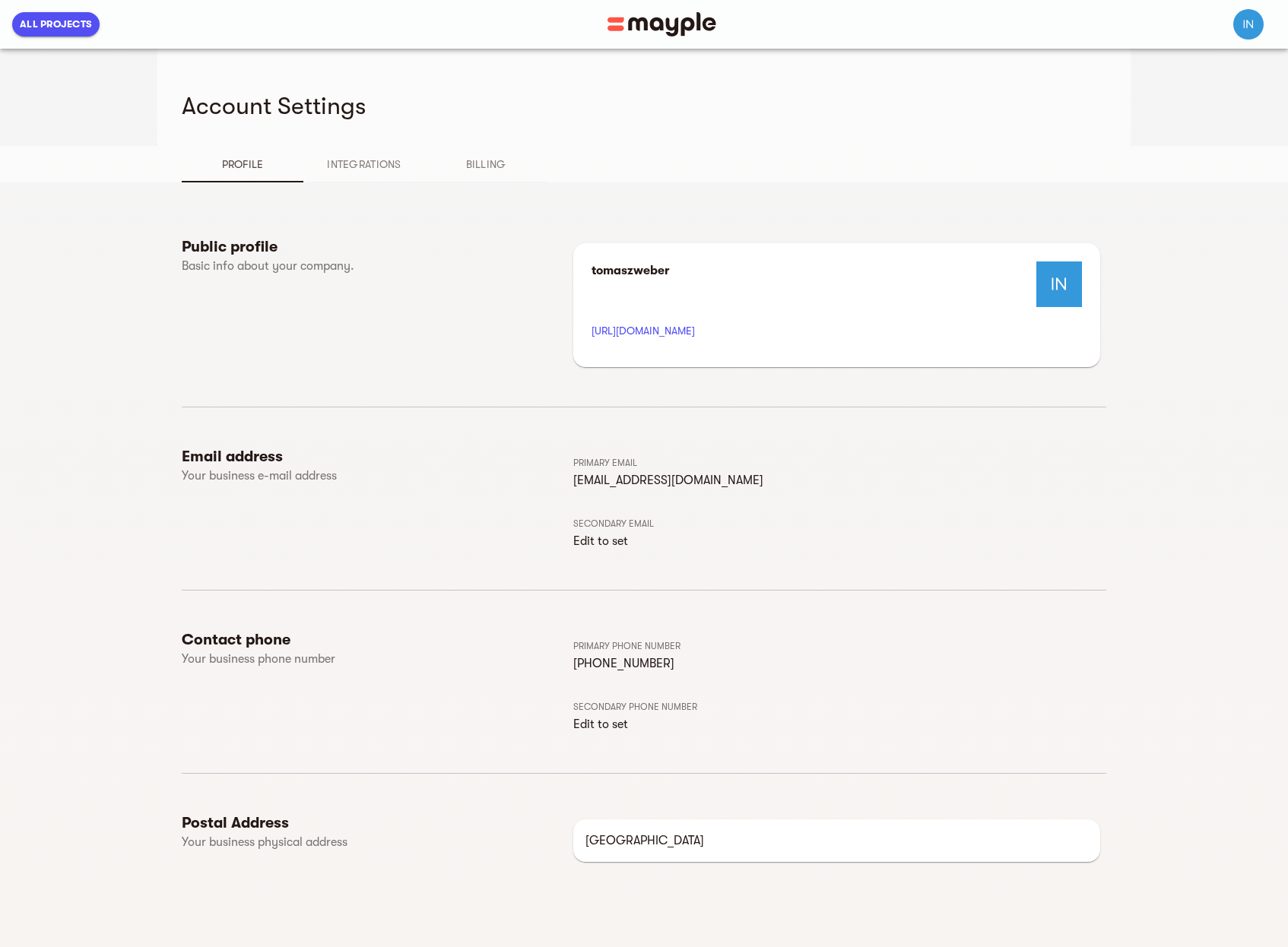
click at [75, 25] on span "All Projects" at bounding box center [56, 24] width 72 height 18
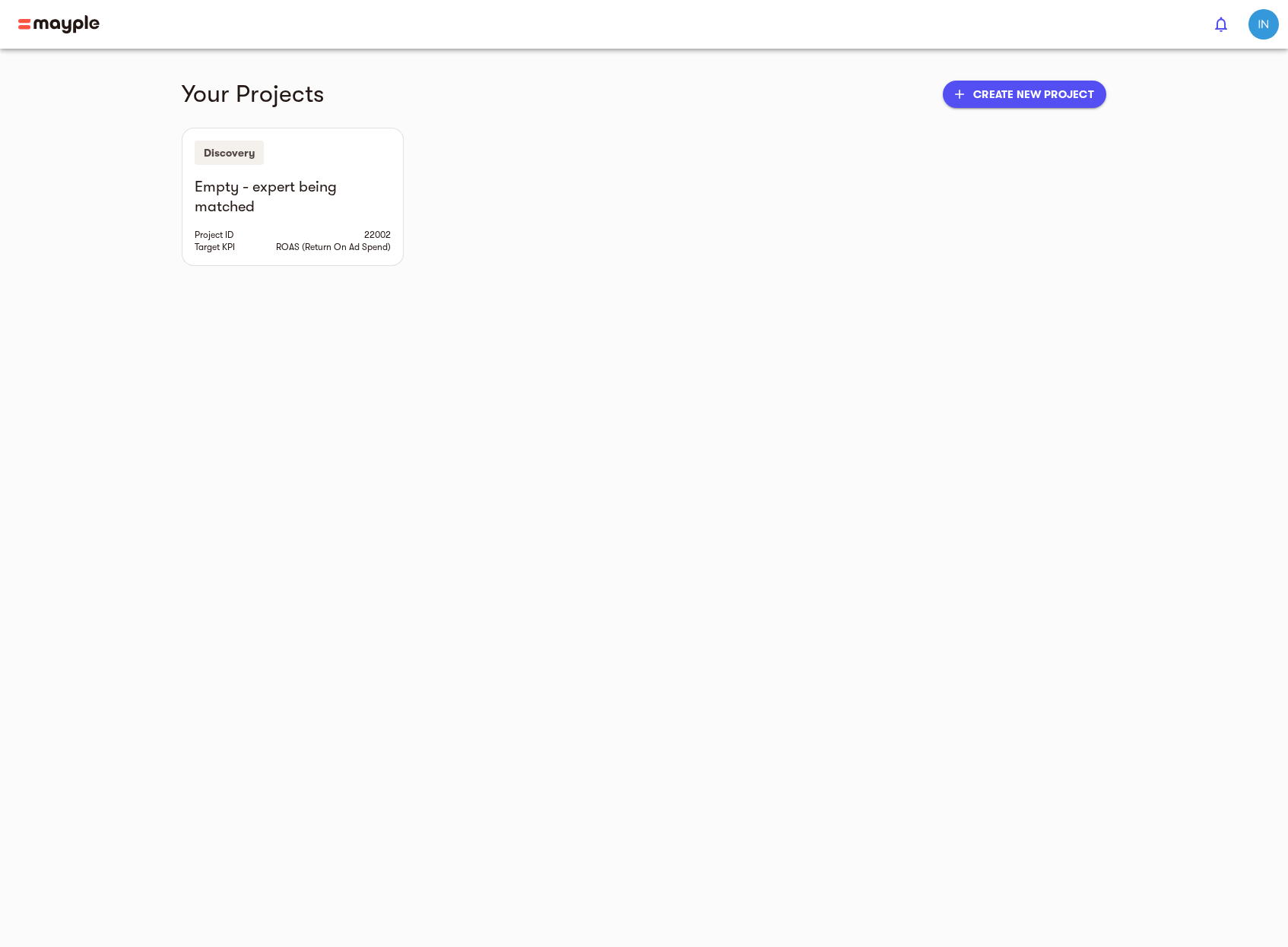
click at [48, 31] on img at bounding box center [58, 24] width 81 height 18
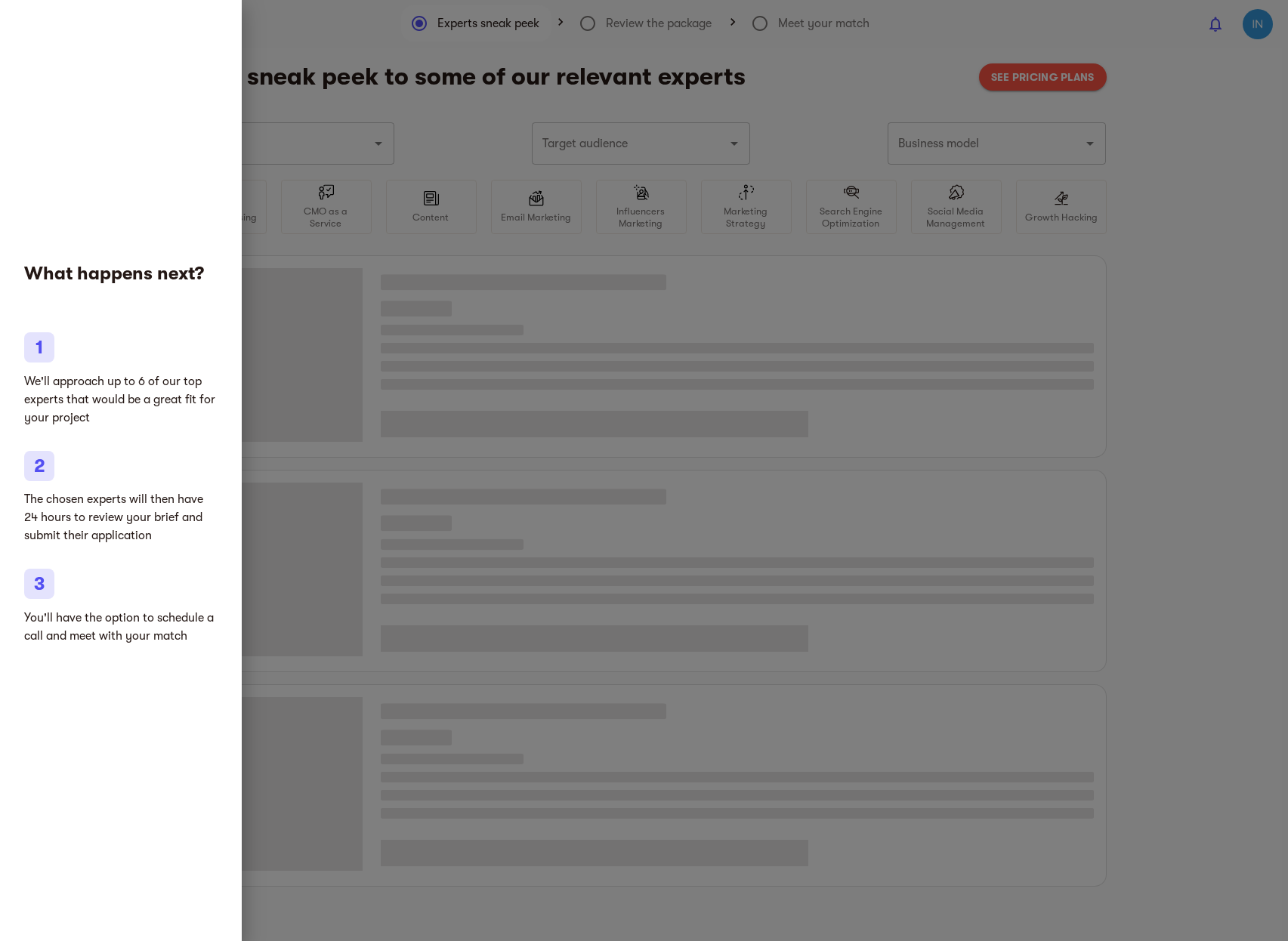
type input "Marketing agencies"
